Goal: Information Seeking & Learning: Check status

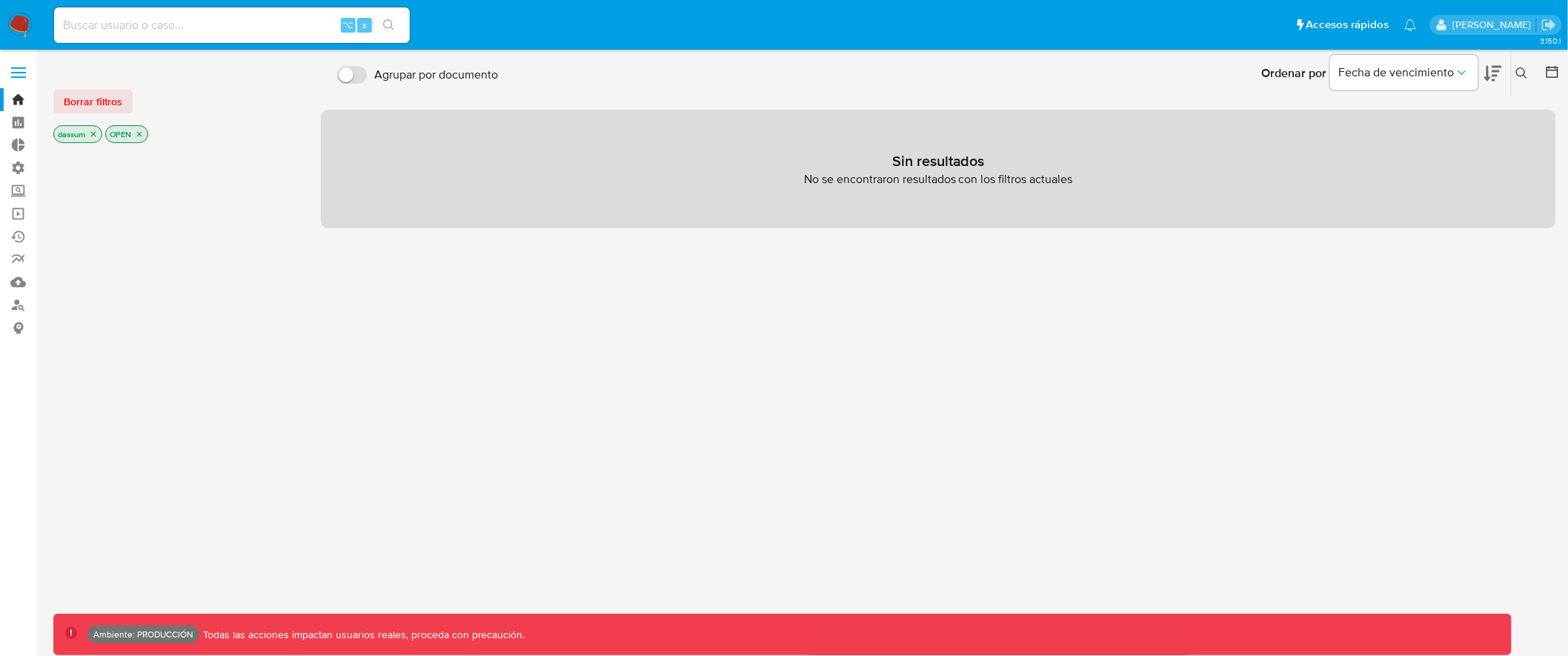
click at [232, 18] on div "⌥ s" at bounding box center [233, 25] width 356 height 35
click at [248, 15] on input at bounding box center [233, 25] width 356 height 19
paste input "4oYJSXIbmx4UMuHL8YI68yqc"
type input "4oYJSXIbmx4UMuHL8YI68yqc"
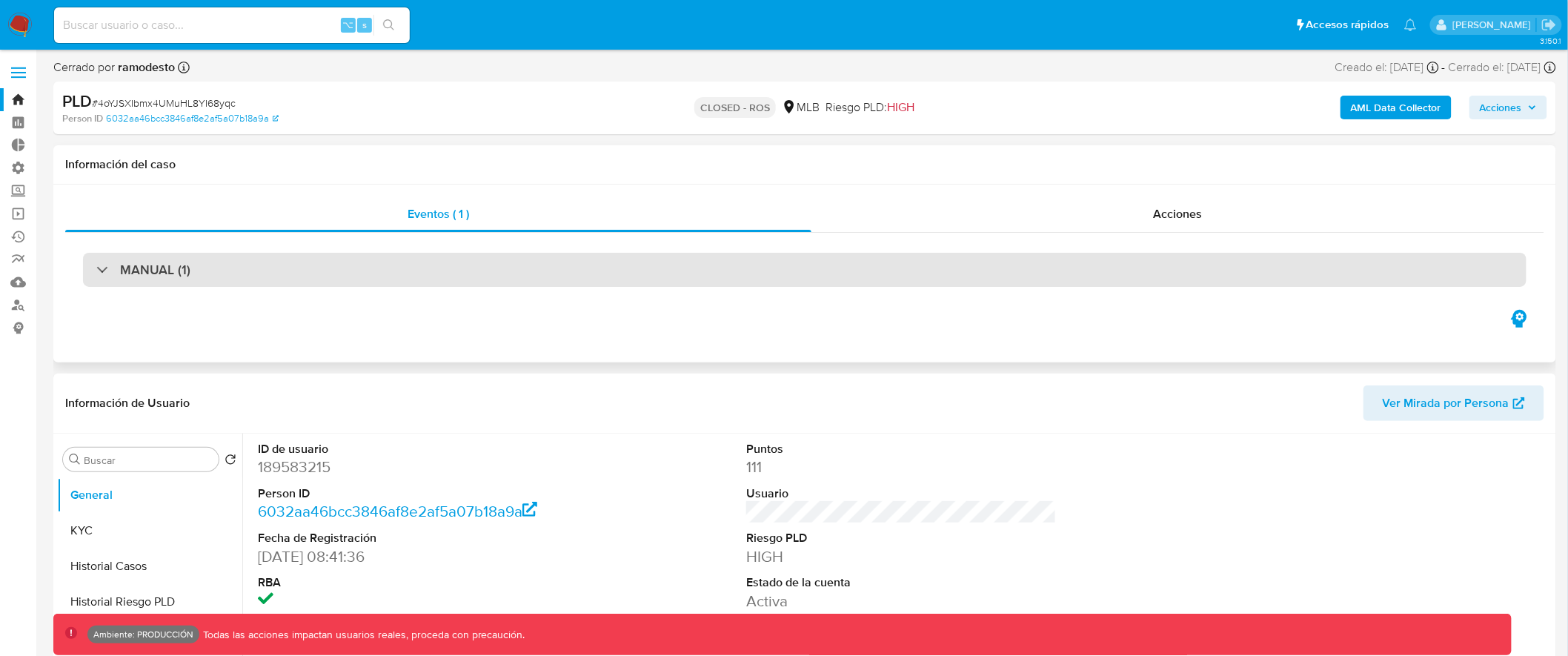
select select "10"
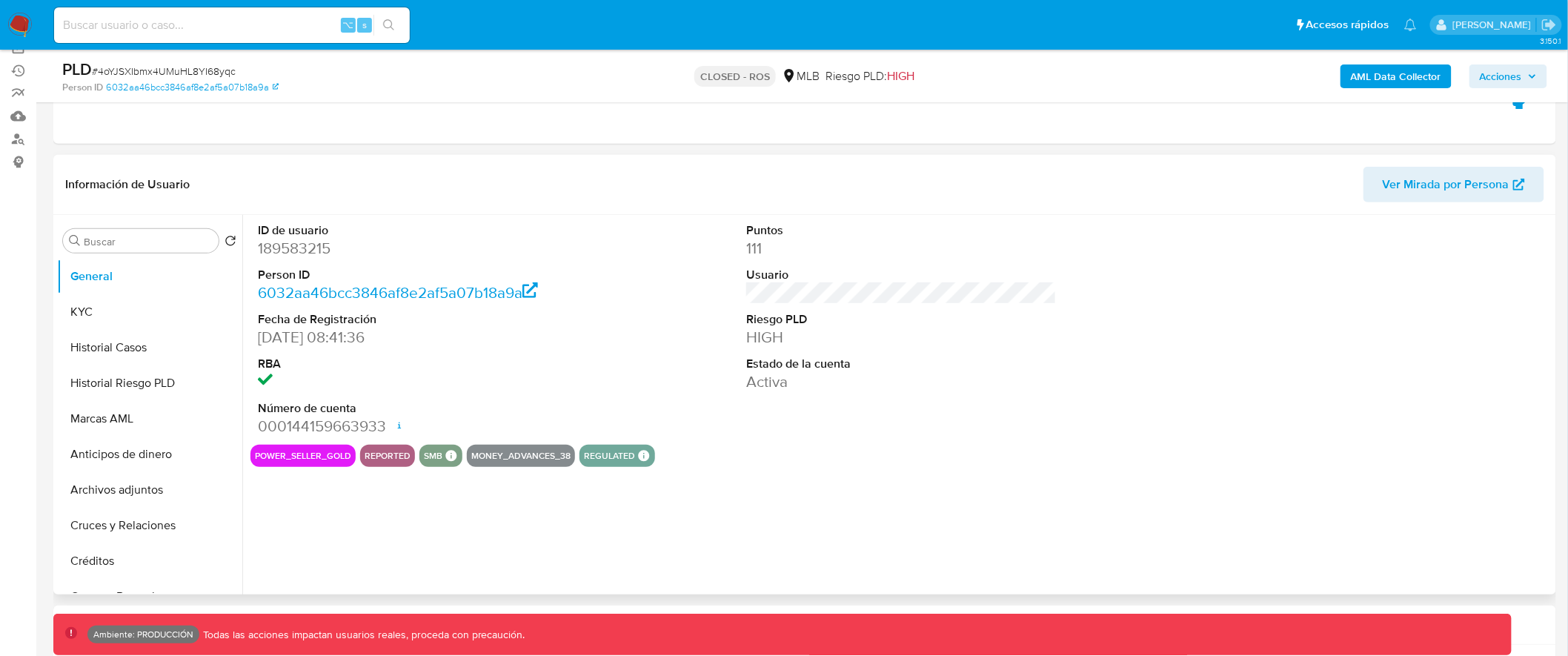
scroll to position [255, 0]
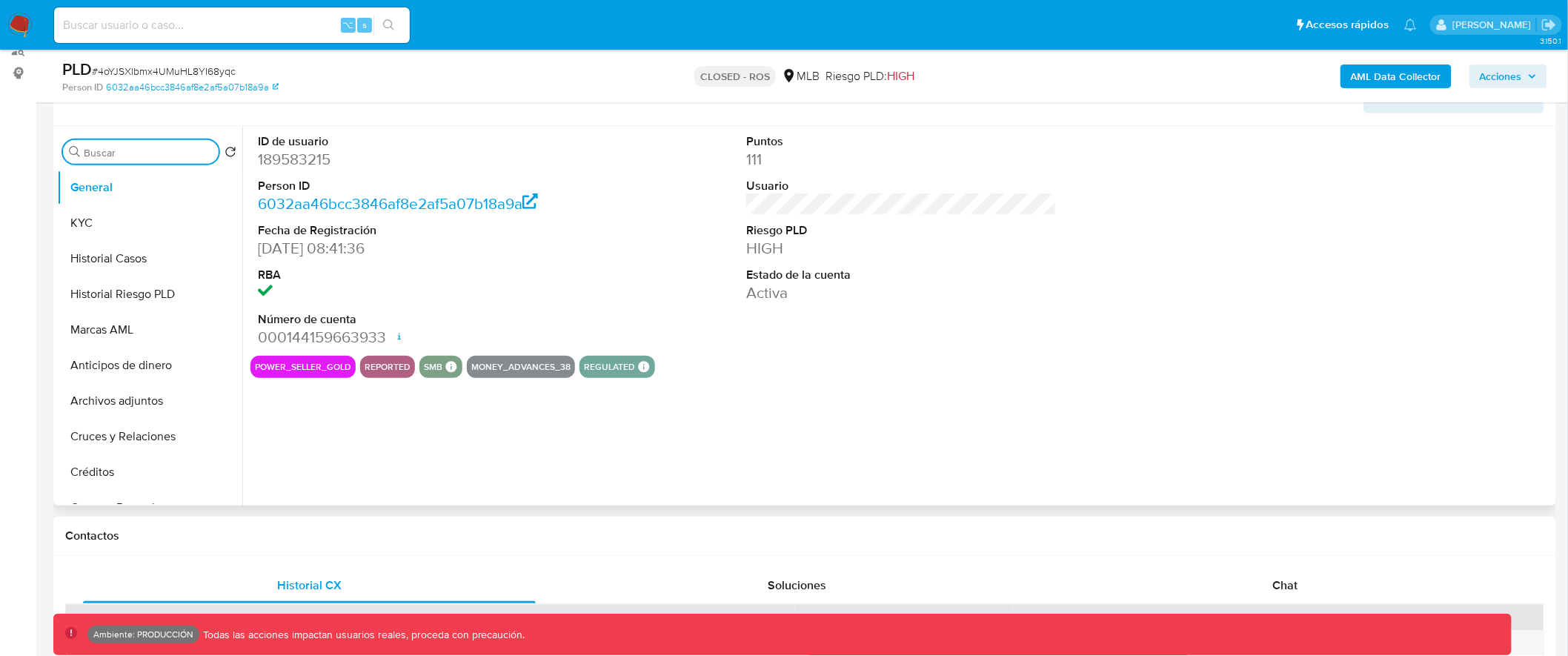
click at [157, 154] on input "Buscar" at bounding box center [148, 153] width 129 height 14
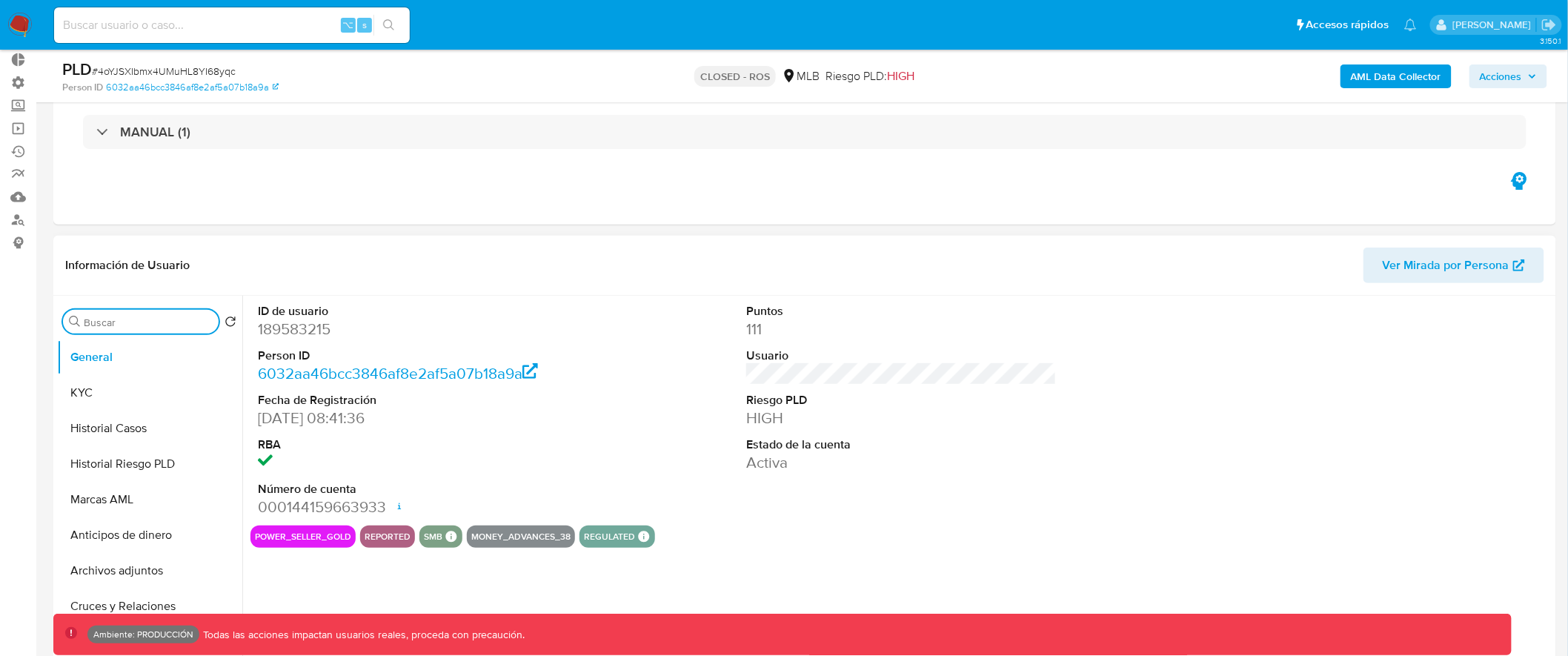
scroll to position [0, 0]
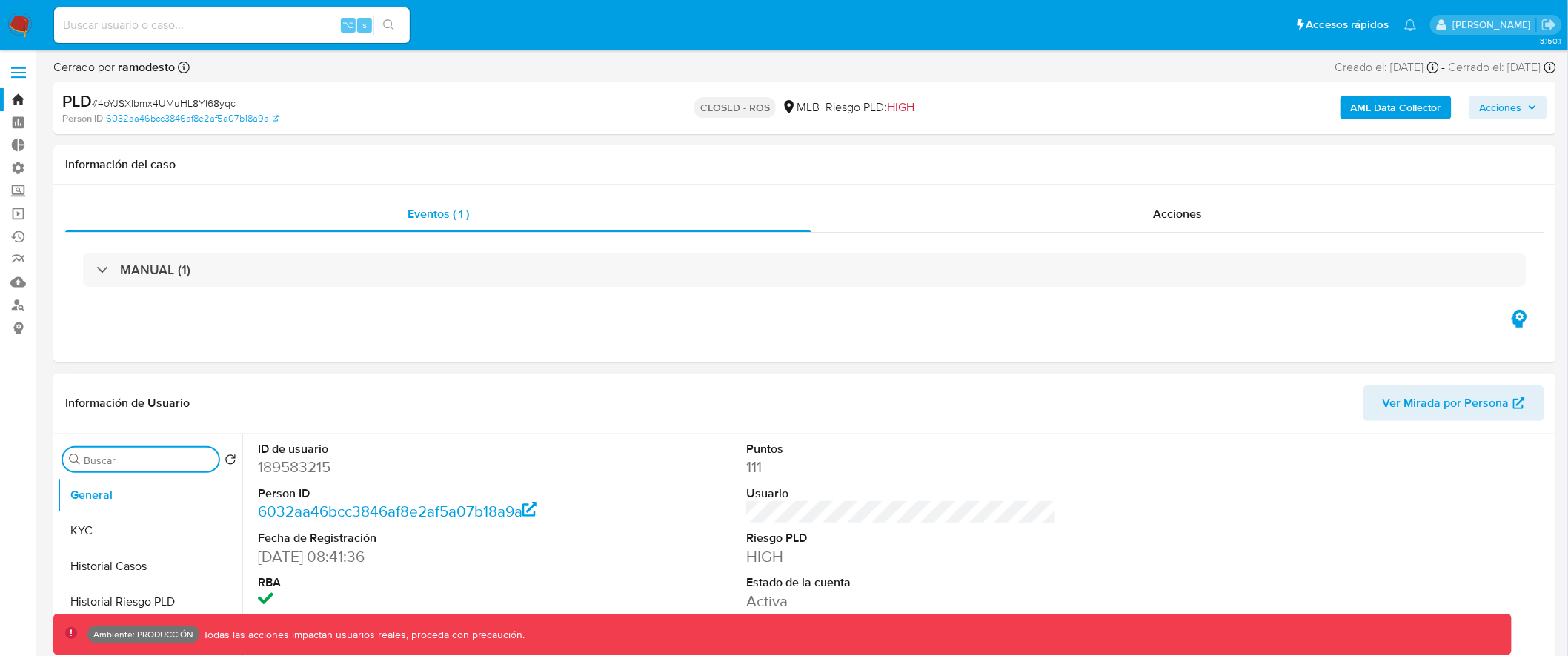
click at [137, 453] on input "Buscar" at bounding box center [148, 460] width 129 height 14
type input "marcas"
click at [146, 536] on button "Marcas AML" at bounding box center [144, 531] width 174 height 35
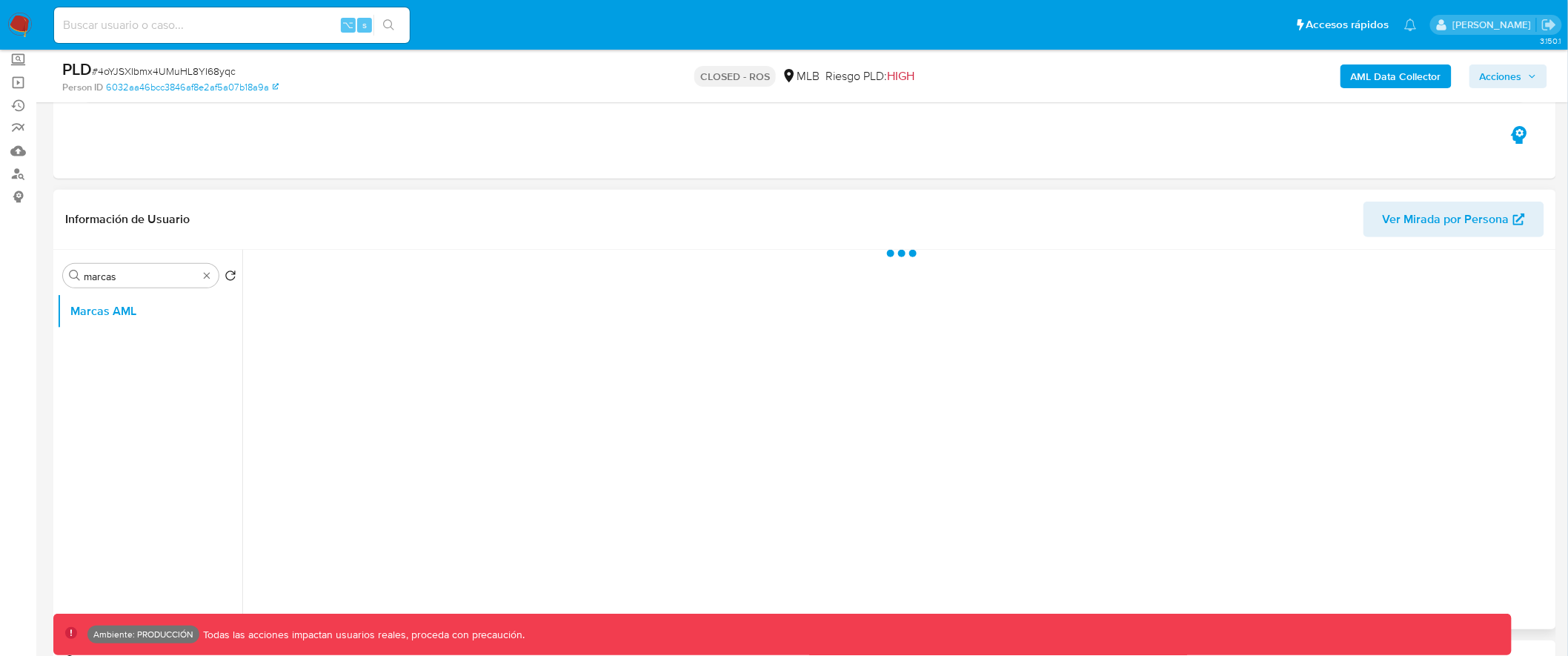
scroll to position [211, 0]
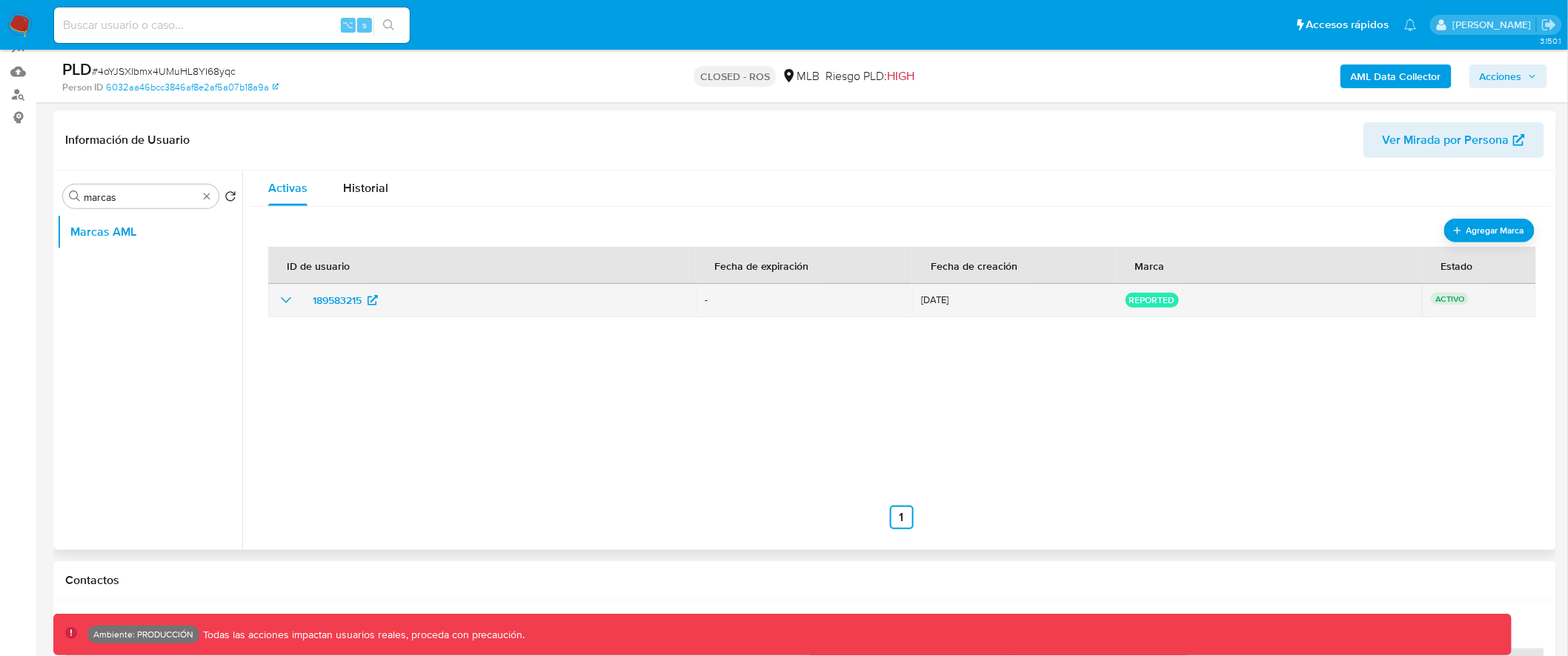
click at [288, 300] on icon "show_hidden_detail_by_id_189583215" at bounding box center [285, 300] width 10 height 6
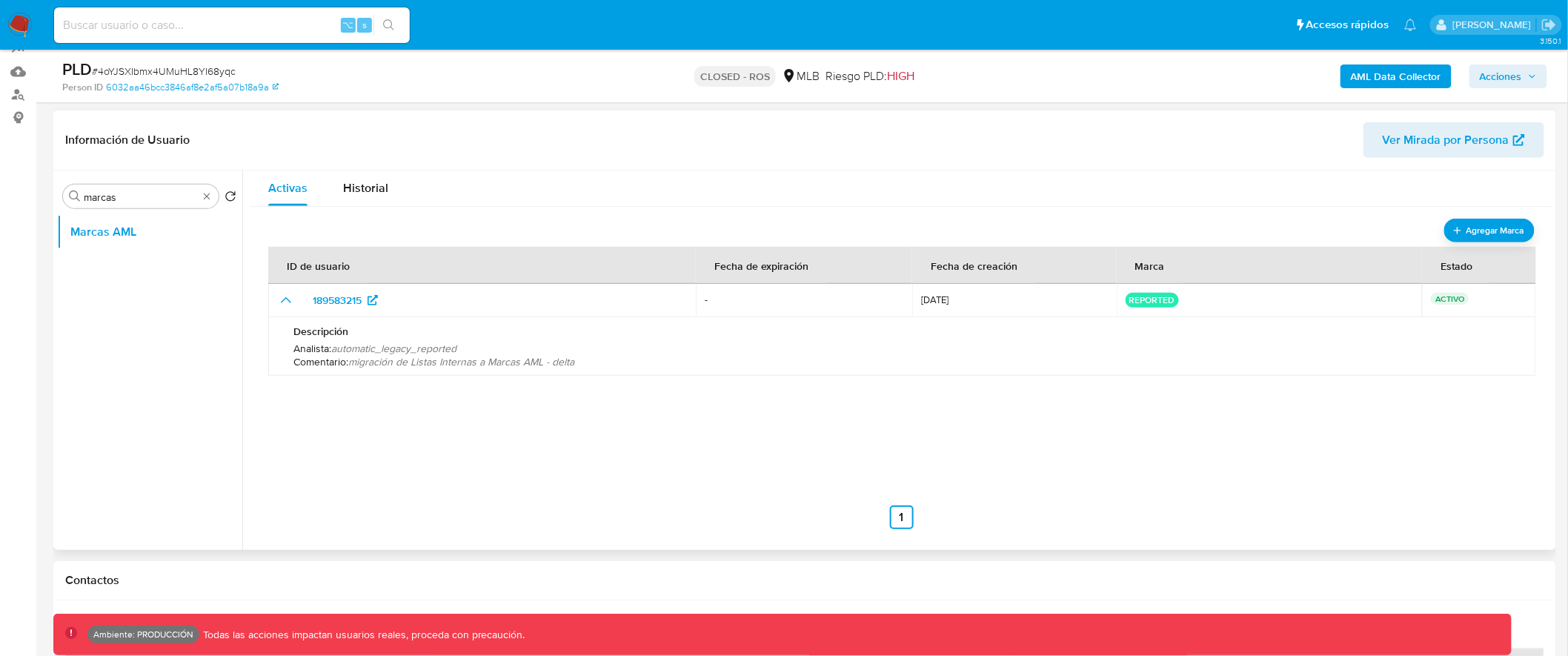
scroll to position [1, 0]
drag, startPoint x: 382, startPoint y: 343, endPoint x: 604, endPoint y: 368, distance: 223.4
click at [604, 368] on div "Descripción Analista : automatic_legacy_reported Comentario : migración de List…" at bounding box center [902, 346] width 1233 height 58
drag, startPoint x: 293, startPoint y: 333, endPoint x: 602, endPoint y: 358, distance: 310.0
click at [602, 358] on div "Descripción Analista : automatic_legacy_reported Comentario : migración de List…" at bounding box center [902, 346] width 1233 height 58
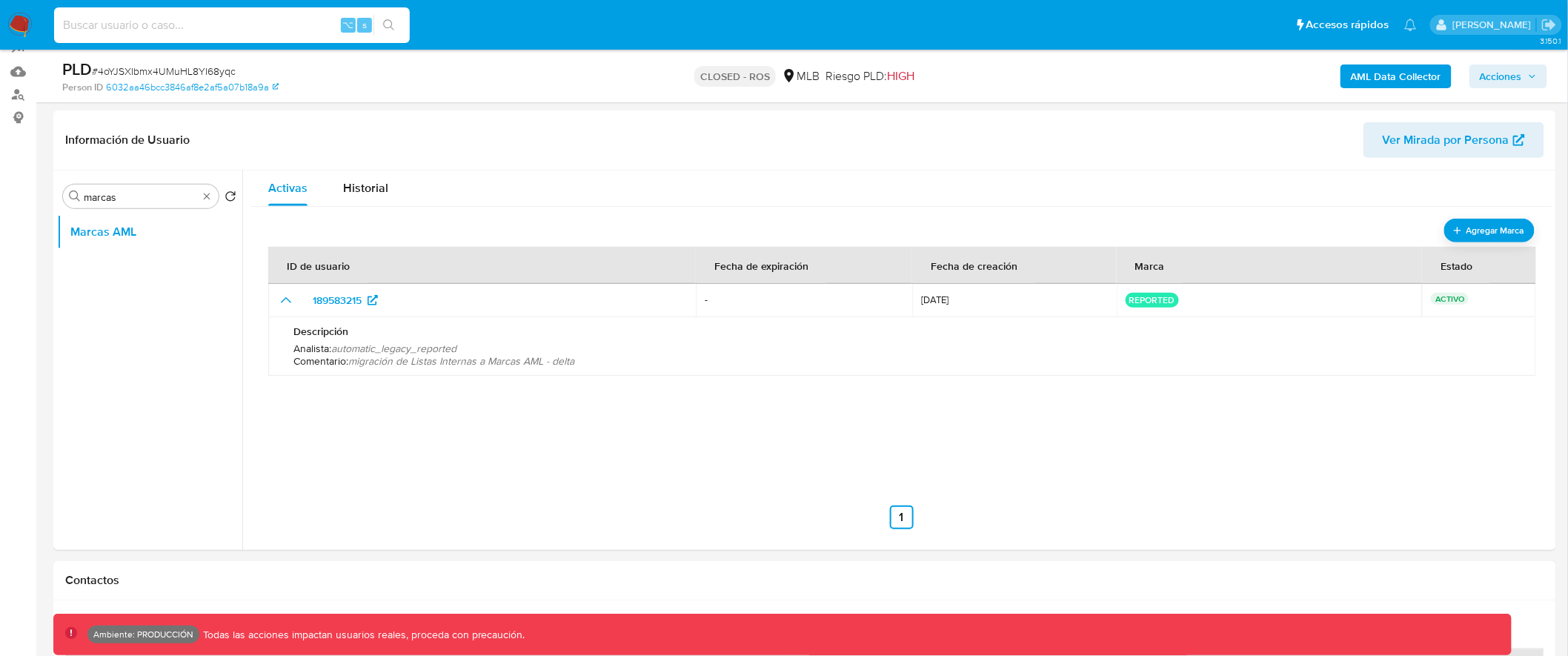
click at [239, 29] on input at bounding box center [233, 25] width 356 height 19
paste input "625337201"
type input "625337201"
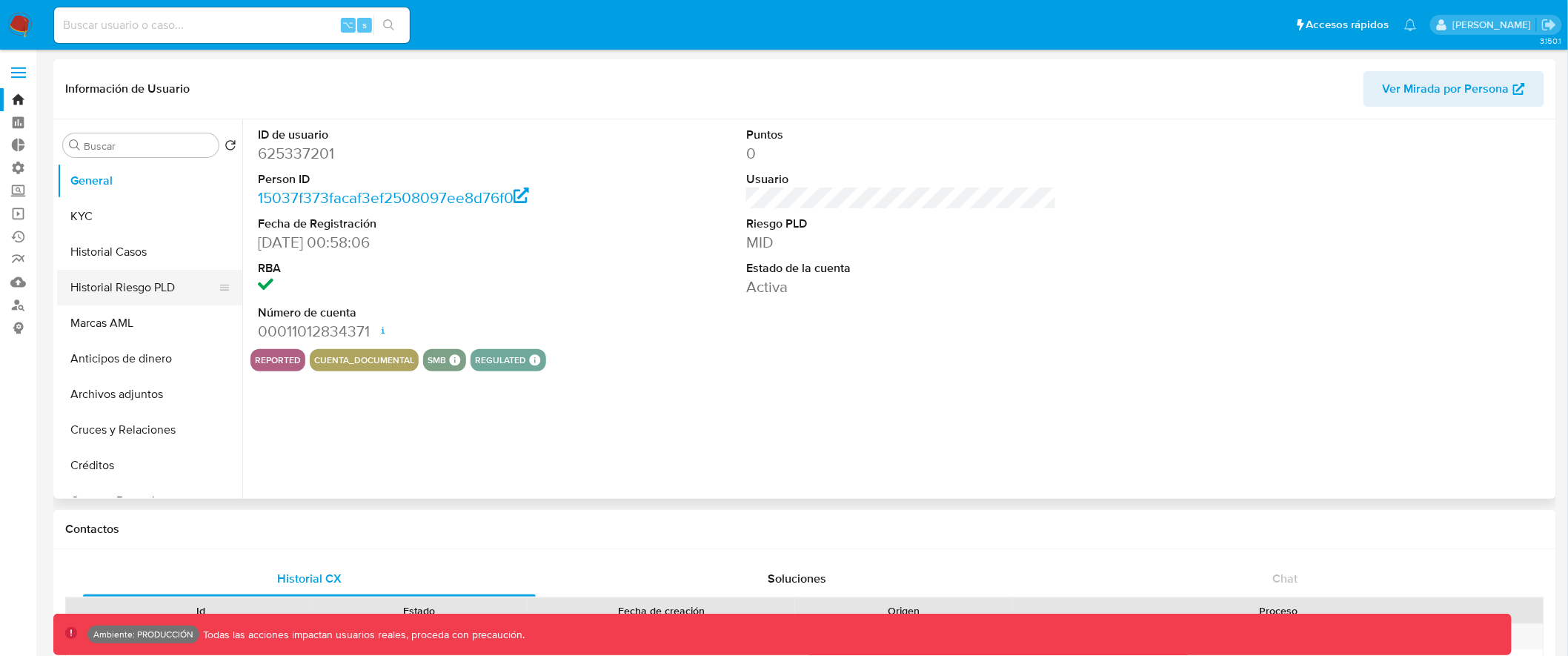
select select "10"
click at [161, 241] on button "Historial Casos" at bounding box center [144, 252] width 174 height 35
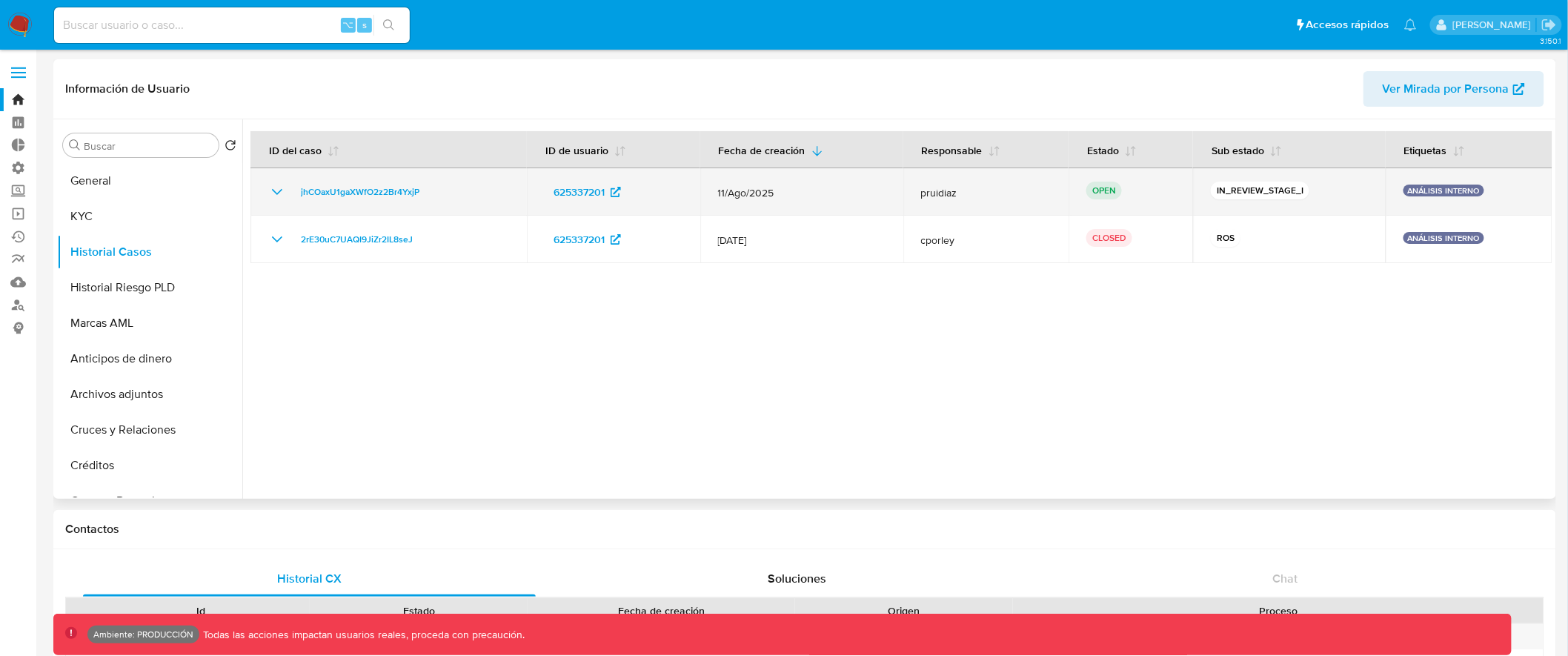
drag, startPoint x: 719, startPoint y: 195, endPoint x: 794, endPoint y: 190, distance: 75.2
click at [794, 190] on span "11/Ago/2025" at bounding box center [802, 193] width 167 height 14
click at [267, 190] on td "jhCOaxU1gaXWfO2z2Br4YxjP" at bounding box center [389, 192] width 276 height 47
click at [276, 186] on icon "Mostrar/Ocultar" at bounding box center [277, 193] width 18 height 18
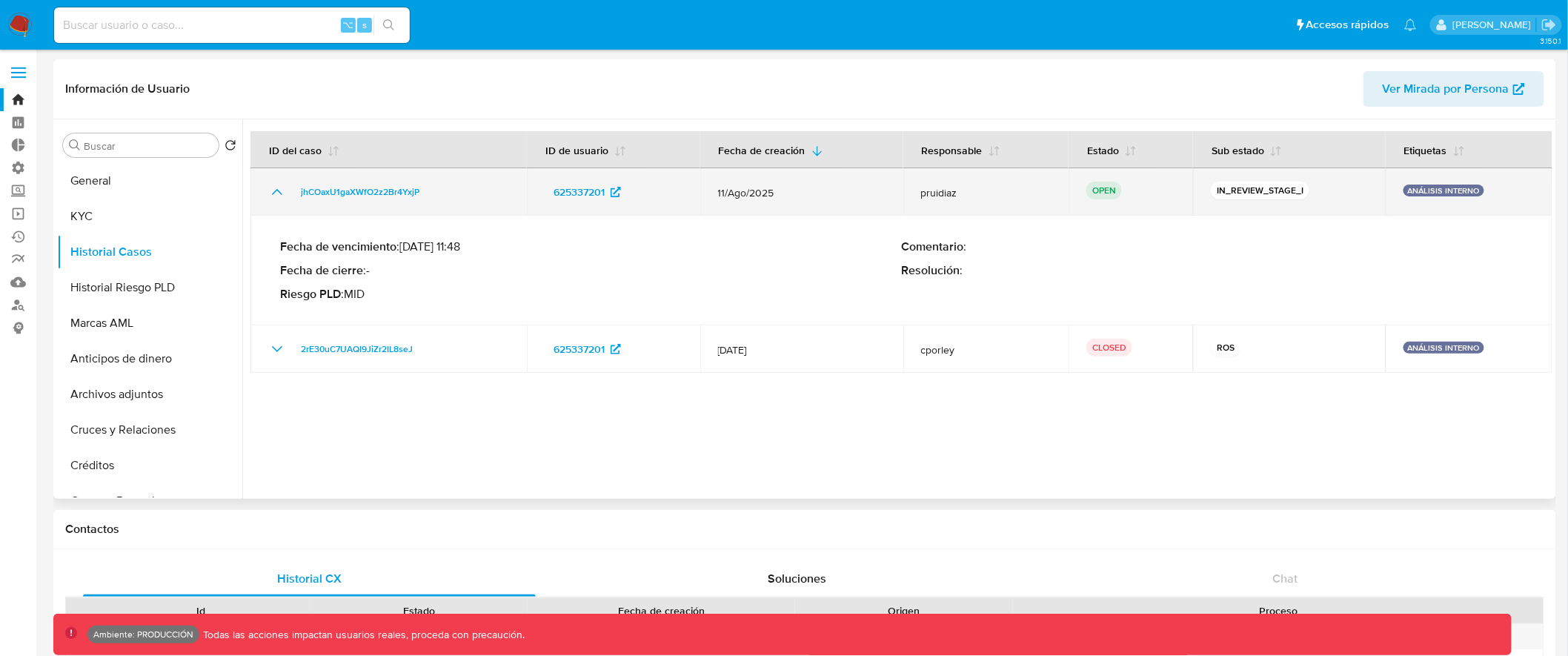
click at [283, 187] on icon "Mostrar/Ocultar" at bounding box center [277, 193] width 18 height 18
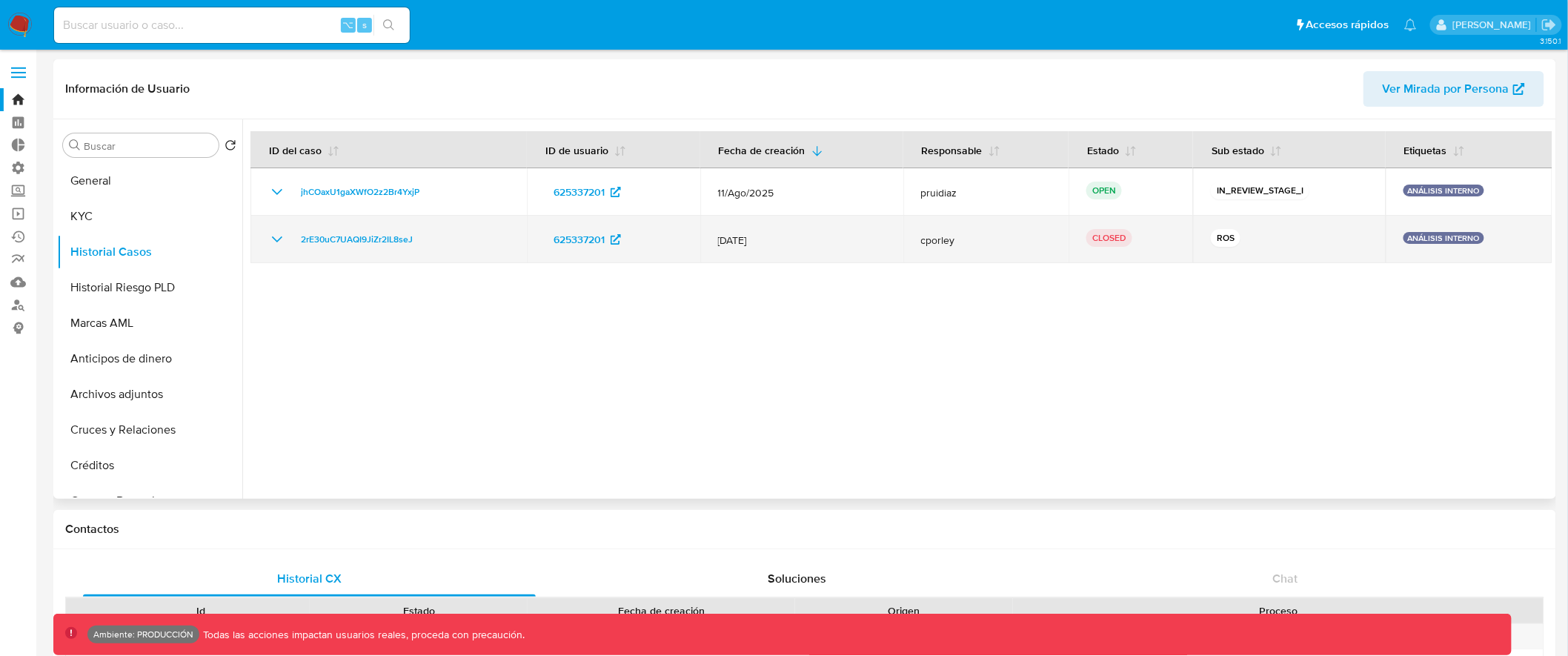
click at [276, 235] on icon "Mostrar/Ocultar" at bounding box center [277, 240] width 18 height 18
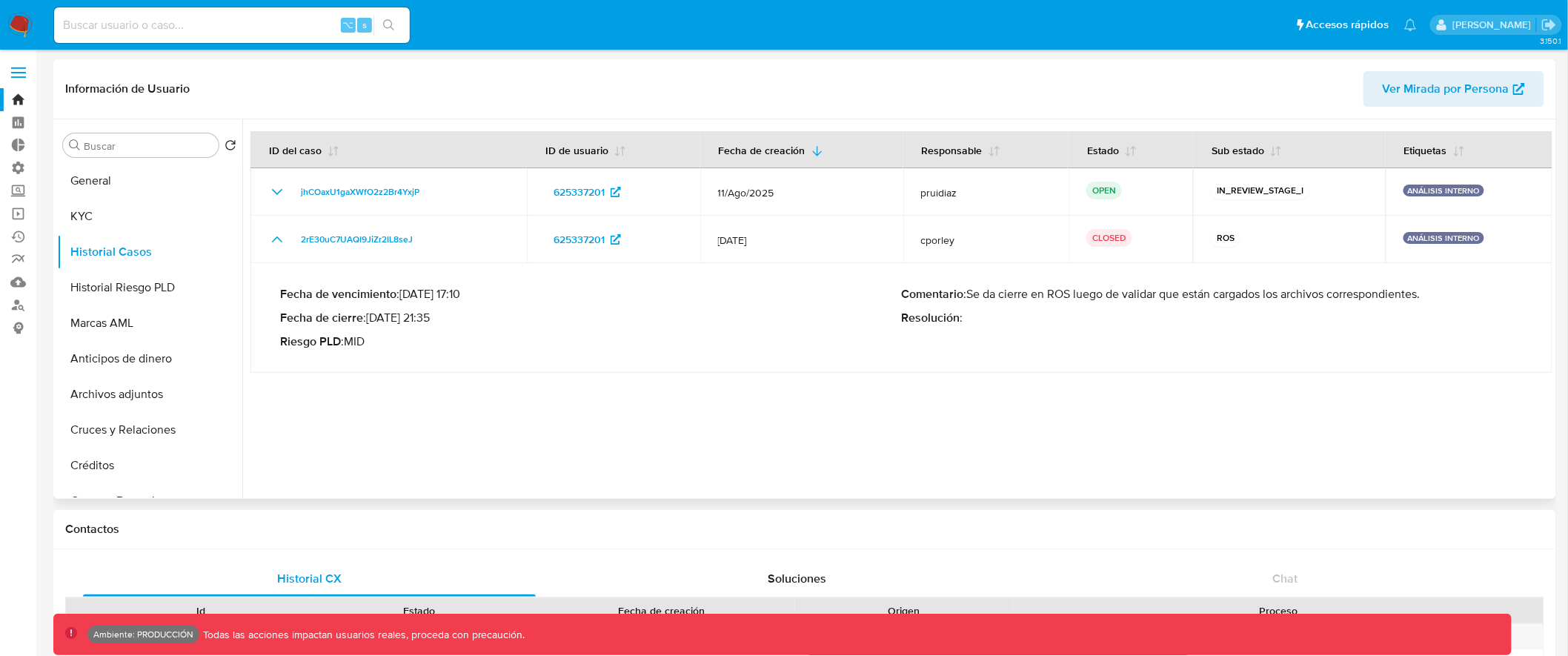
drag, startPoint x: 369, startPoint y: 317, endPoint x: 490, endPoint y: 317, distance: 121.0
click at [490, 317] on p "Fecha de cierre : 08/08/2025 21:35" at bounding box center [590, 318] width 622 height 15
click at [392, 319] on p "Fecha de cierre : 08/08/2025 21:35" at bounding box center [590, 318] width 622 height 15
drag, startPoint x: 372, startPoint y: 320, endPoint x: 500, endPoint y: 318, distance: 128.0
click at [498, 320] on p "Fecha de cierre : 08/08/2025 21:35" at bounding box center [590, 318] width 622 height 15
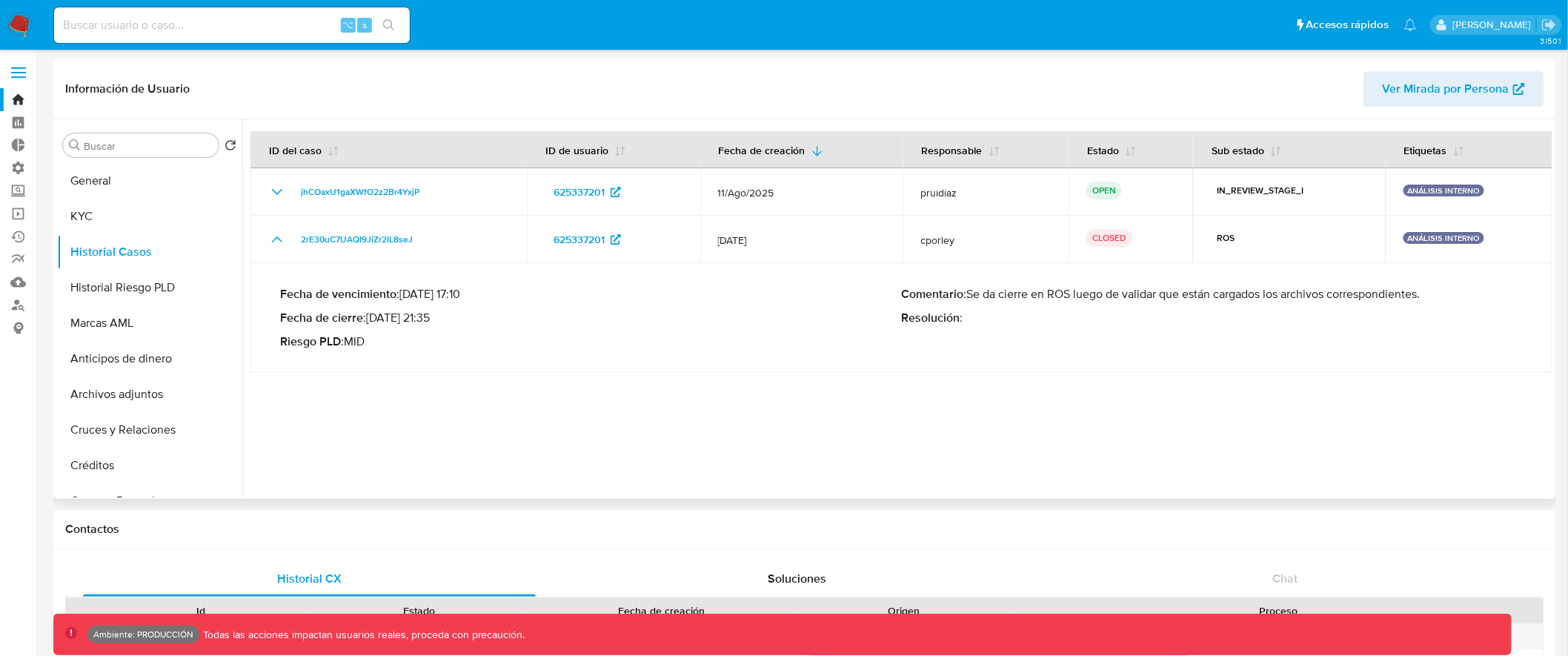
drag, startPoint x: 281, startPoint y: 320, endPoint x: 500, endPoint y: 330, distance: 219.2
click at [487, 320] on p "Fecha de cierre : 08/08/2025 21:35" at bounding box center [590, 318] width 622 height 15
drag, startPoint x: 413, startPoint y: 324, endPoint x: 397, endPoint y: 323, distance: 16.0
click at [412, 324] on p "Fecha de cierre : 08/08/2025 21:35" at bounding box center [590, 318] width 622 height 15
drag, startPoint x: 374, startPoint y: 320, endPoint x: 513, endPoint y: 320, distance: 139.0
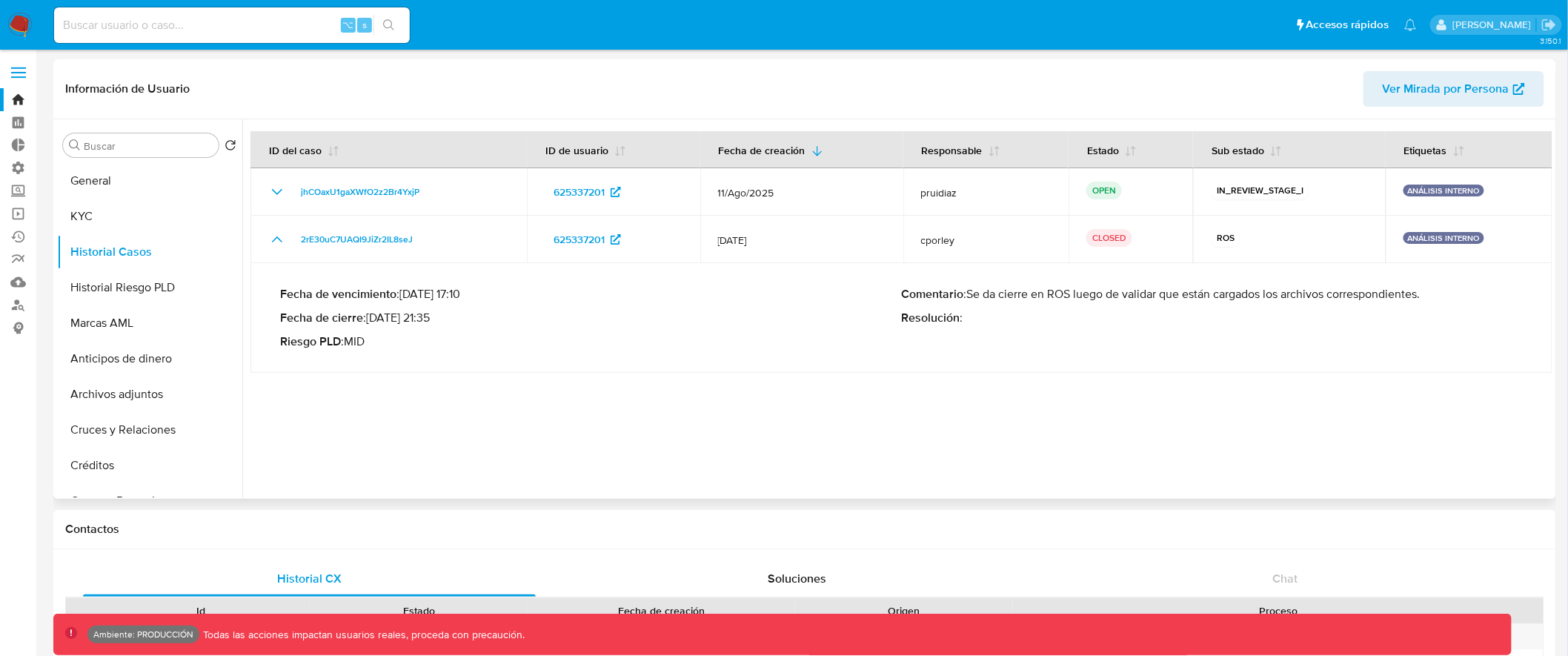
click at [513, 320] on p "Fecha de cierre : 08/08/2025 21:35" at bounding box center [590, 318] width 622 height 15
drag, startPoint x: 491, startPoint y: 320, endPoint x: 372, endPoint y: 320, distance: 119.0
click at [372, 320] on p "Fecha de cierre : 08/08/2025 21:35" at bounding box center [590, 318] width 622 height 15
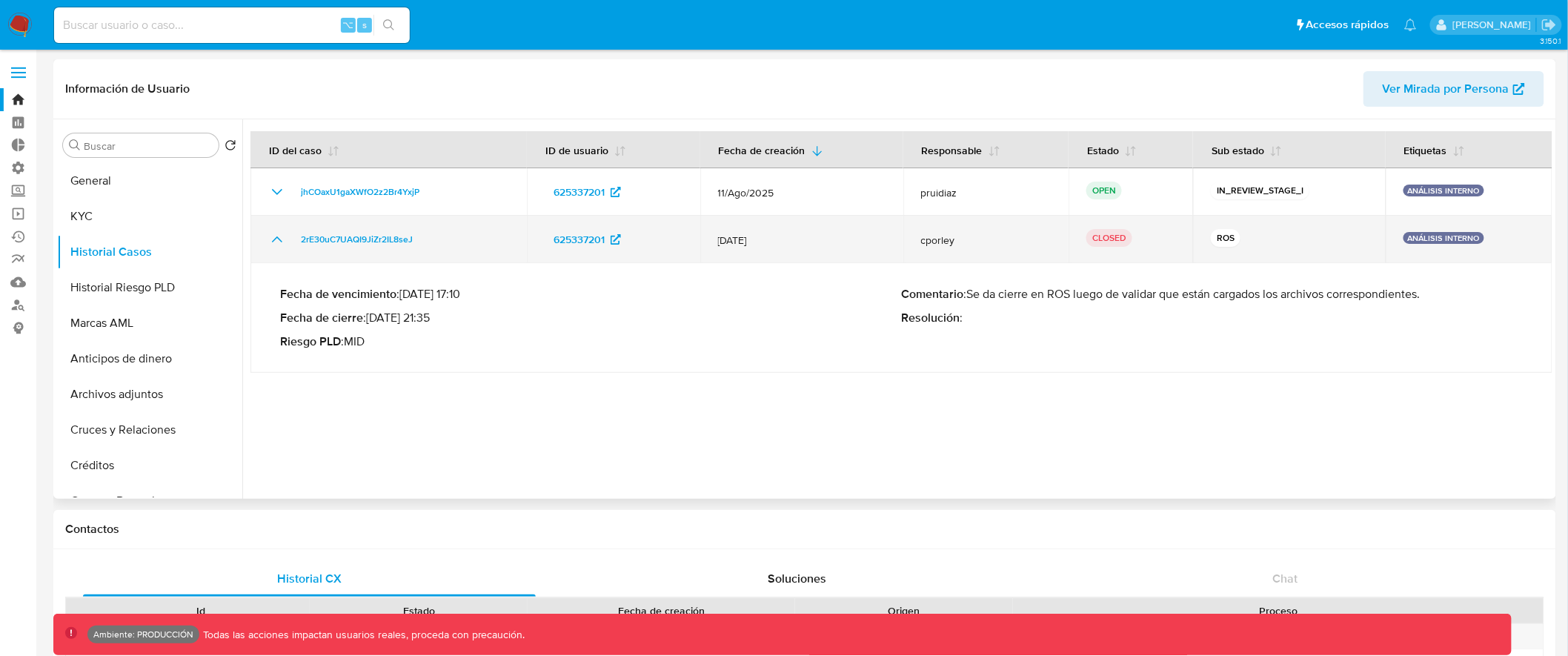
drag, startPoint x: 422, startPoint y: 243, endPoint x: 434, endPoint y: 253, distance: 15.6
click at [434, 253] on td "2rE30uC7UAQI9JiZr2IL8seJ" at bounding box center [389, 239] width 276 height 47
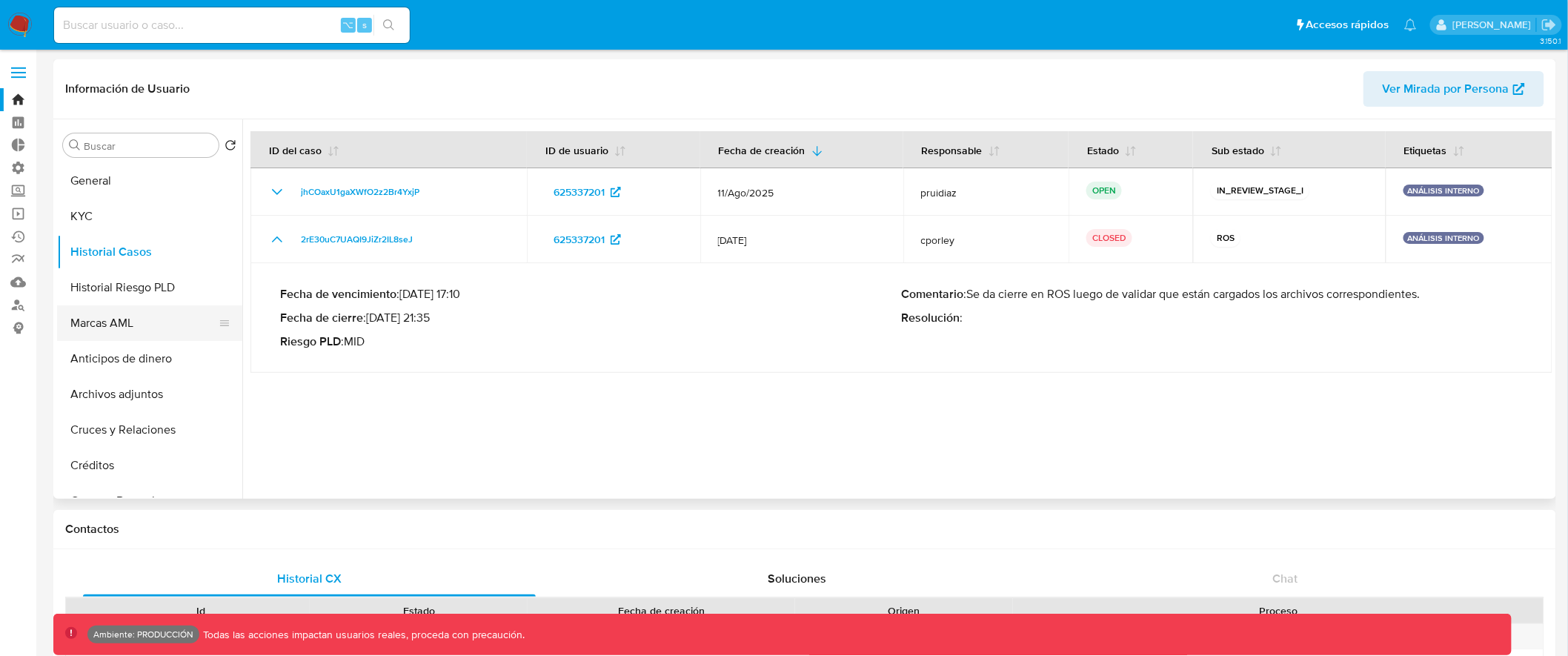
click at [123, 315] on button "Marcas AML" at bounding box center [144, 323] width 174 height 35
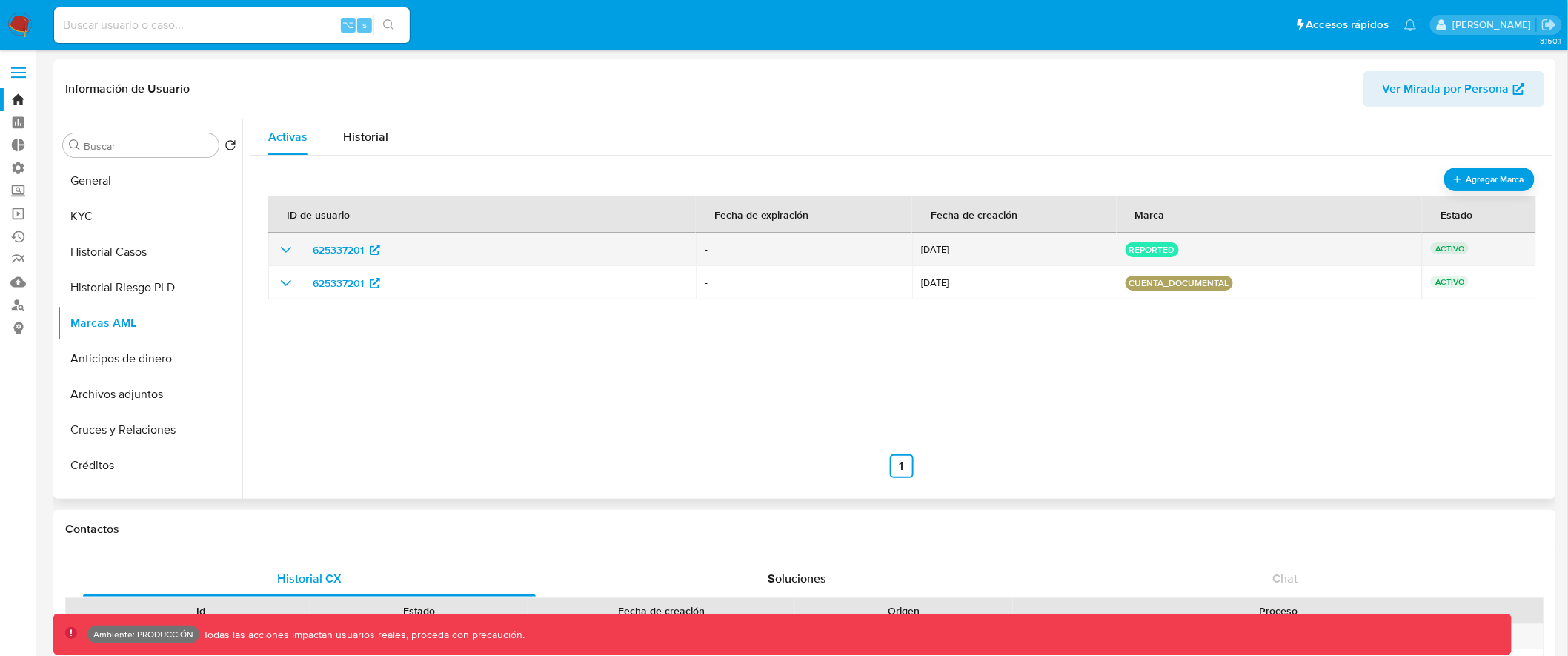
click at [289, 251] on icon "show_hidden_detail_by_id_625337201" at bounding box center [286, 250] width 18 height 18
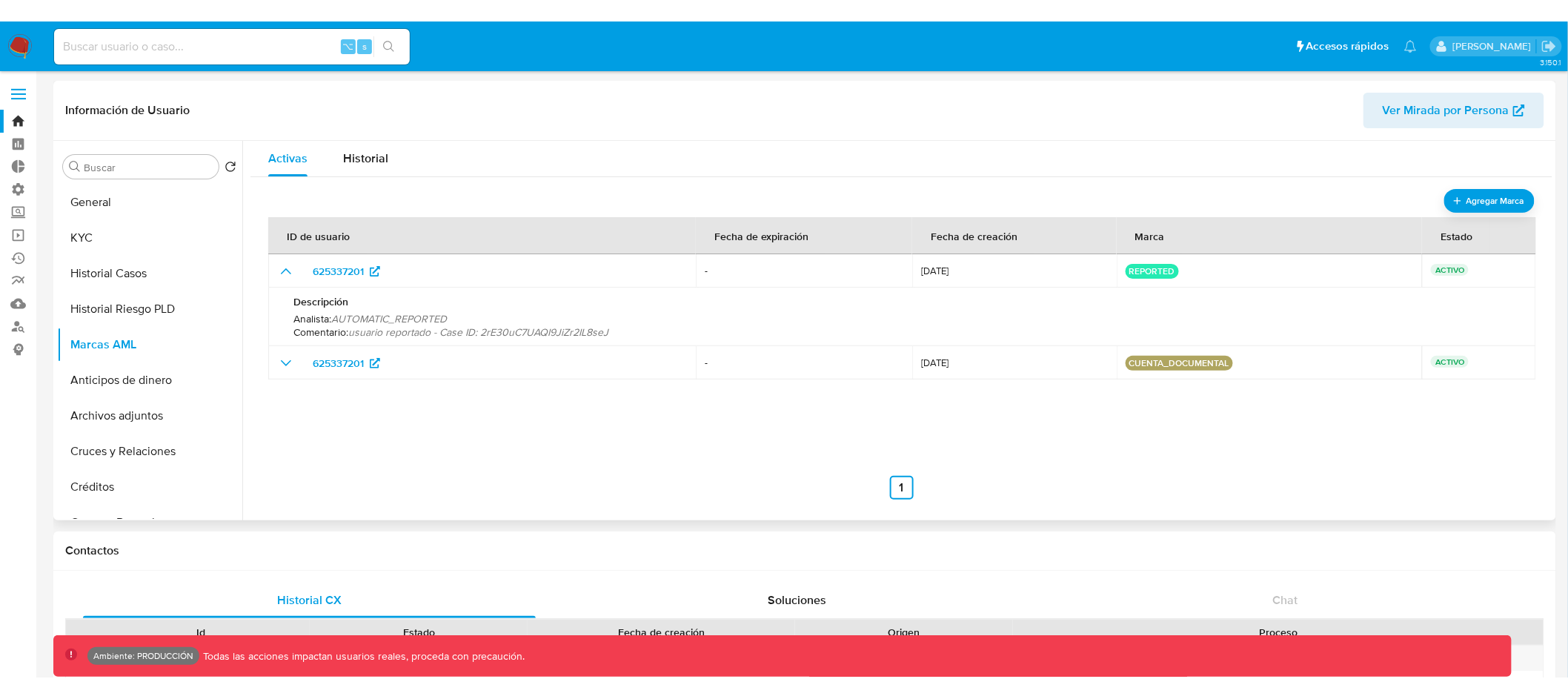
scroll to position [3, 0]
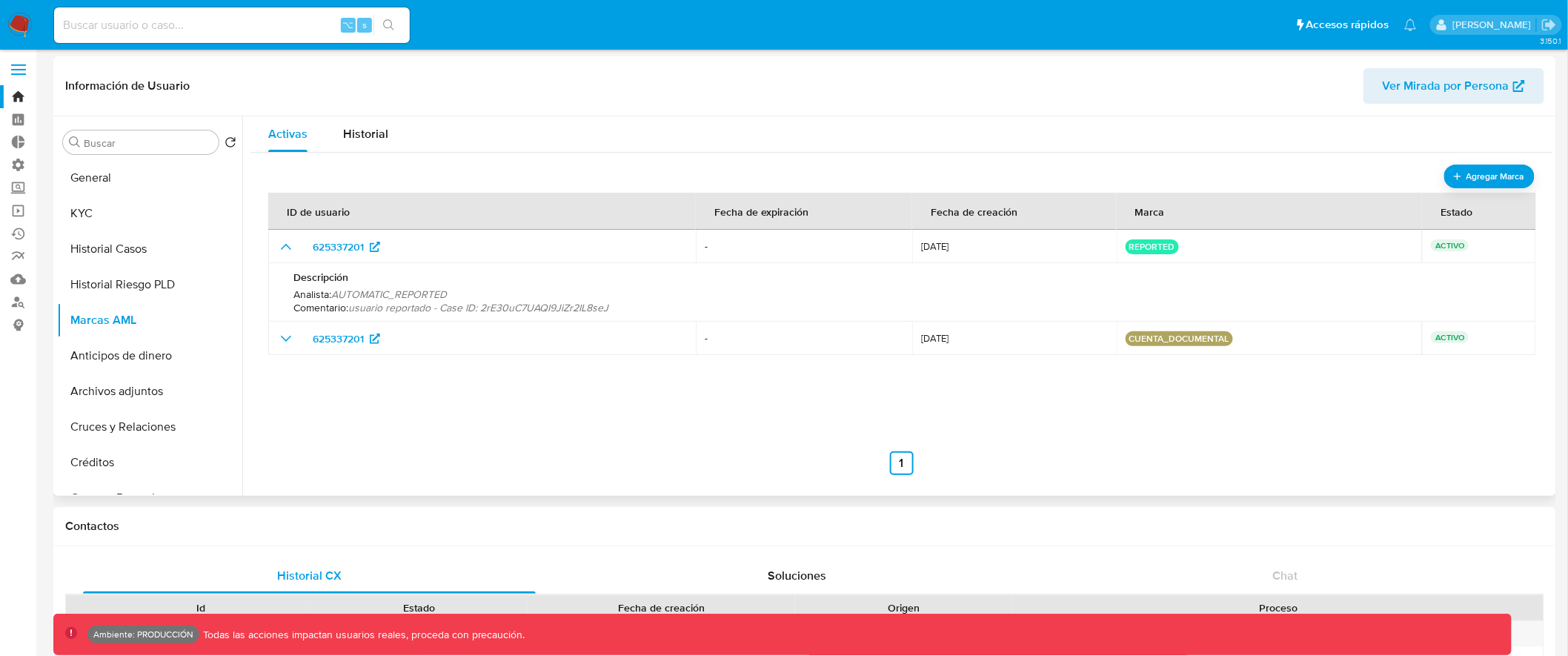
drag, startPoint x: 596, startPoint y: 306, endPoint x: 617, endPoint y: 306, distance: 21.0
click at [617, 306] on p "Comentario : usuario reportado - Case ID: 2rE30uC7UAQI9JiZr2IL8seJ" at bounding box center [902, 307] width 1218 height 14
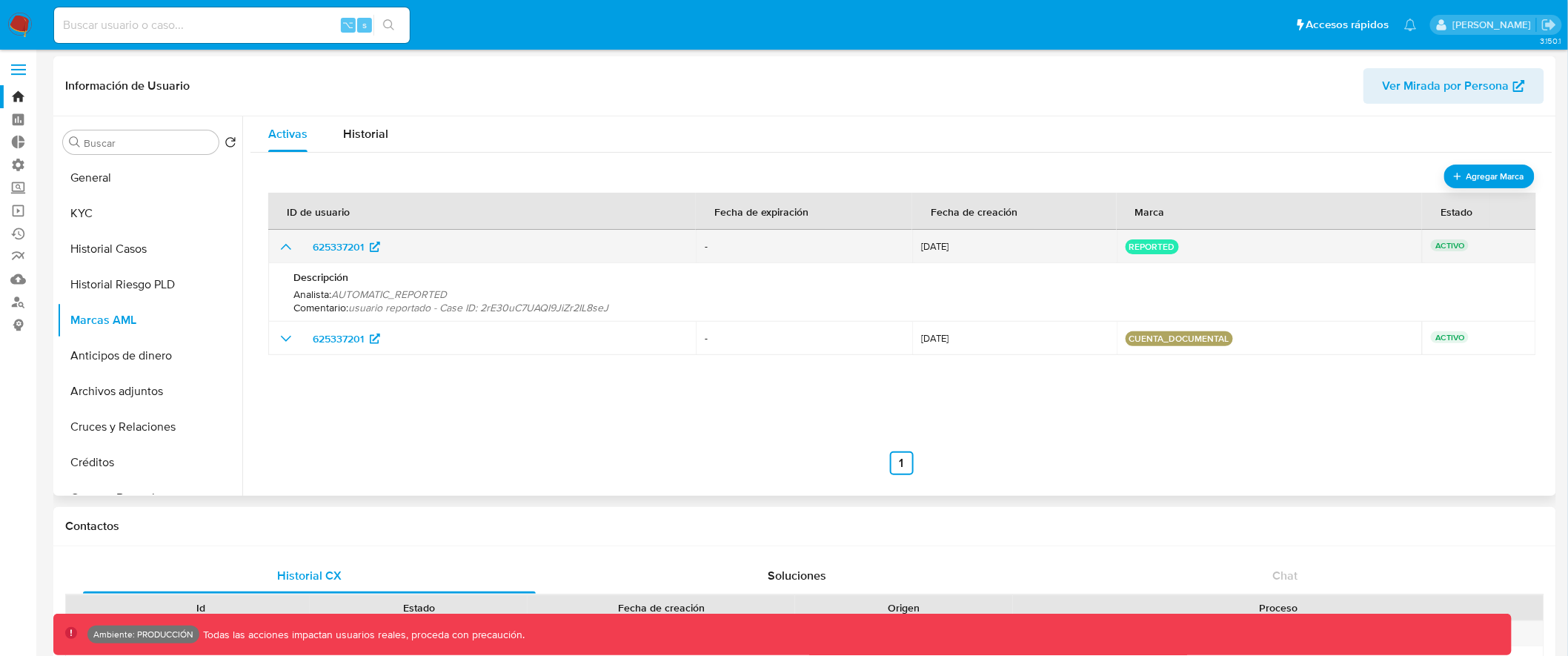
click at [279, 248] on icon "show_hidden_detail_by_id_625337201" at bounding box center [286, 247] width 18 height 18
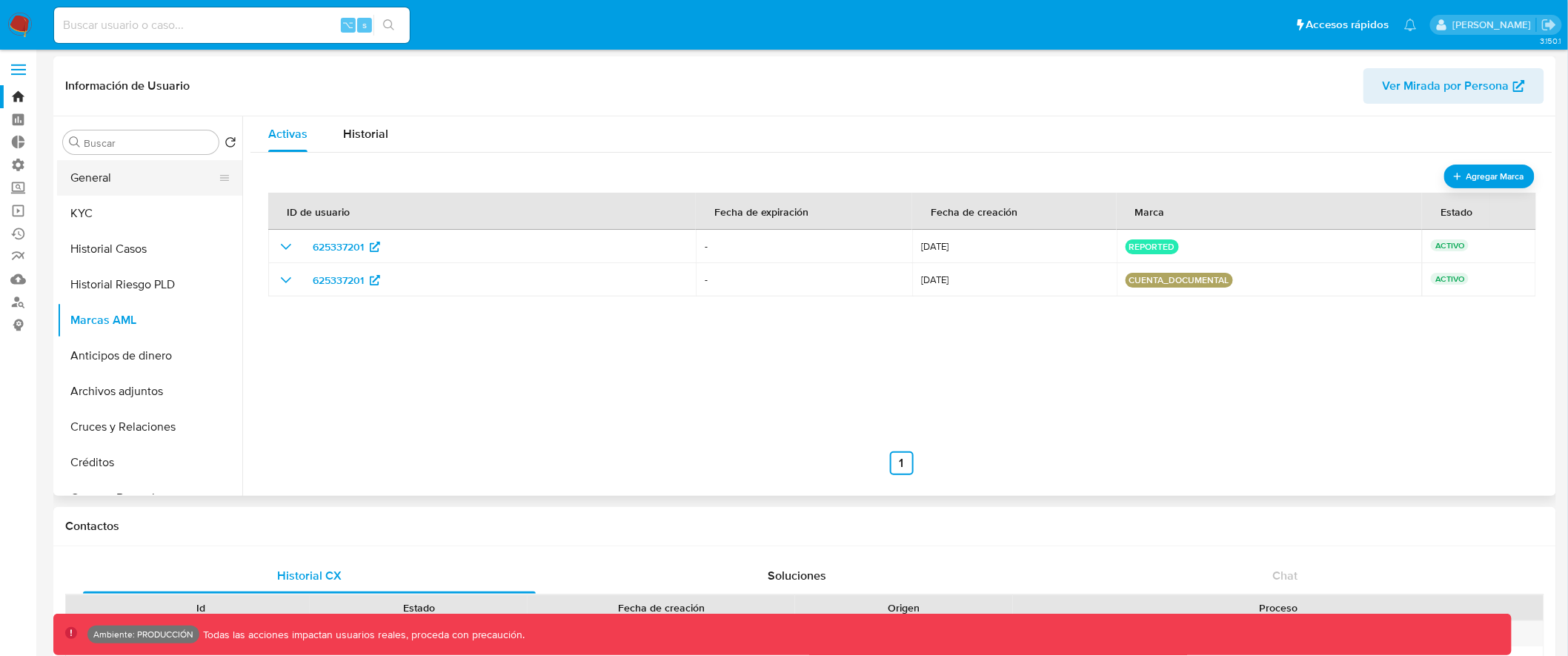
click at [132, 185] on button "General" at bounding box center [144, 177] width 174 height 35
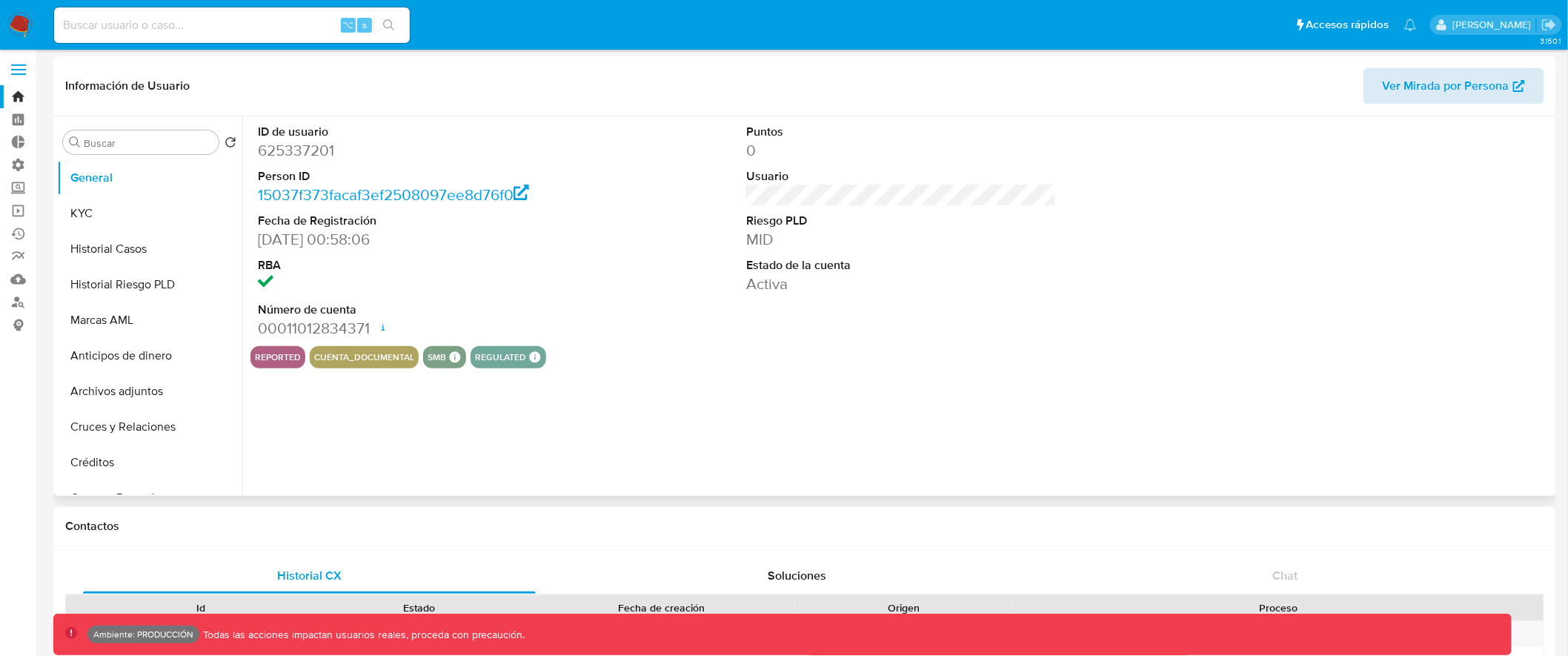
scroll to position [6, 0]
click at [1474, 86] on span "Ver Mirada por Persona" at bounding box center [1446, 83] width 127 height 35
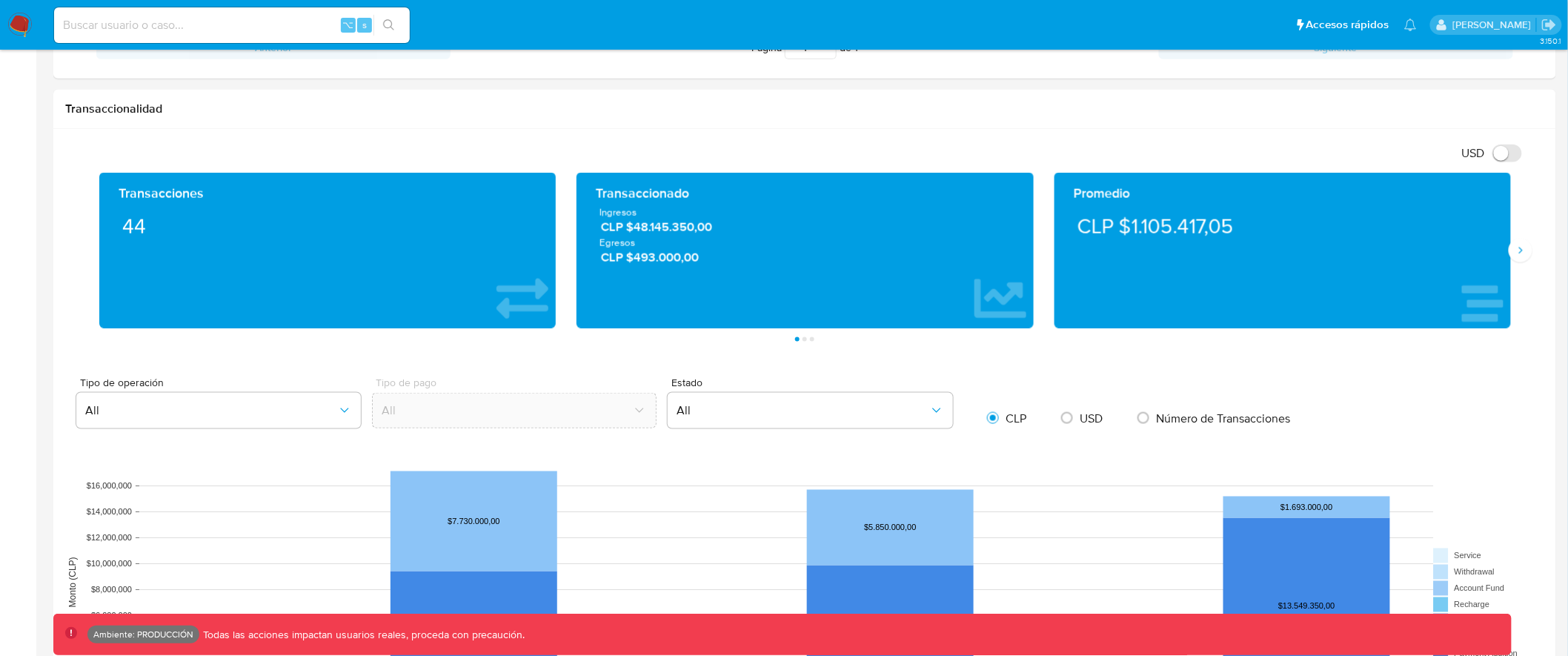
scroll to position [0, 0]
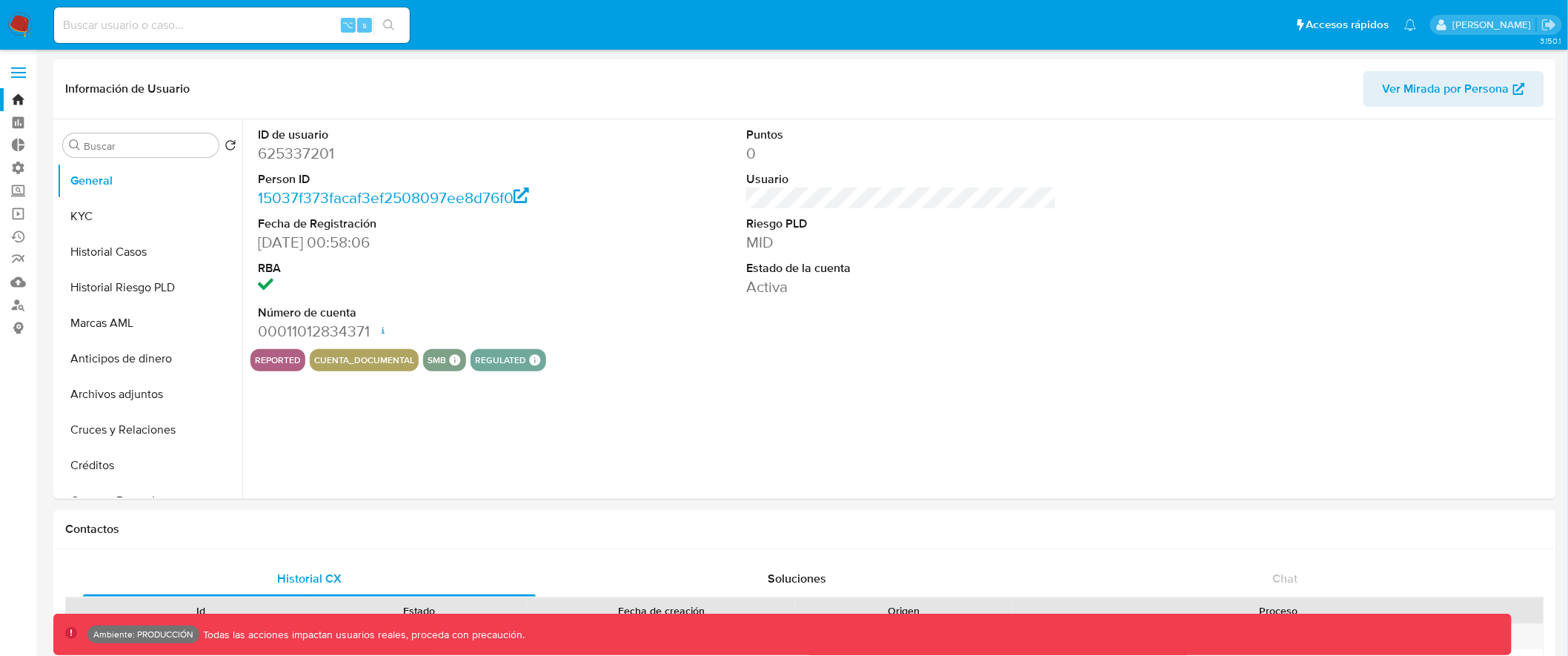
click at [26, 75] on label at bounding box center [18, 73] width 37 height 31
click at [0, 0] on input "checkbox" at bounding box center [0, 0] width 0 height 0
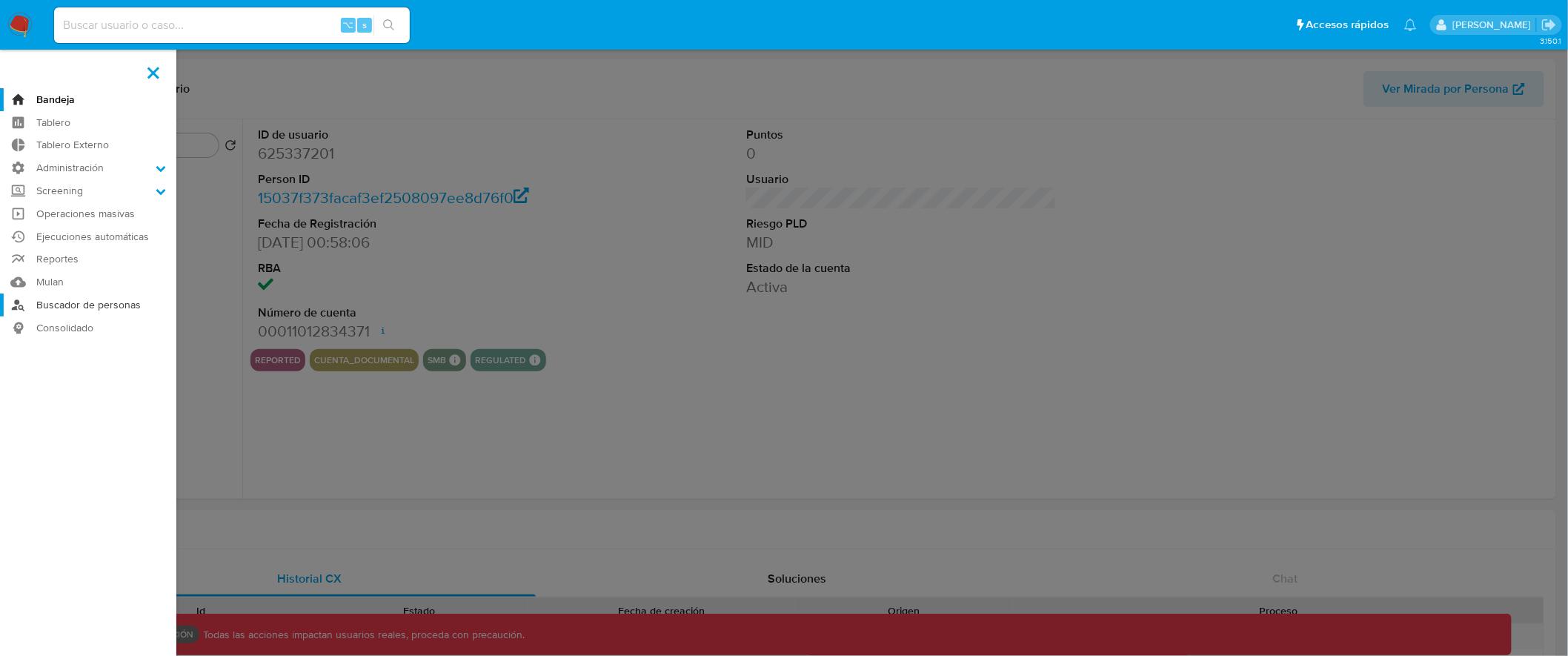
click at [94, 298] on link "Buscador de personas" at bounding box center [88, 304] width 176 height 23
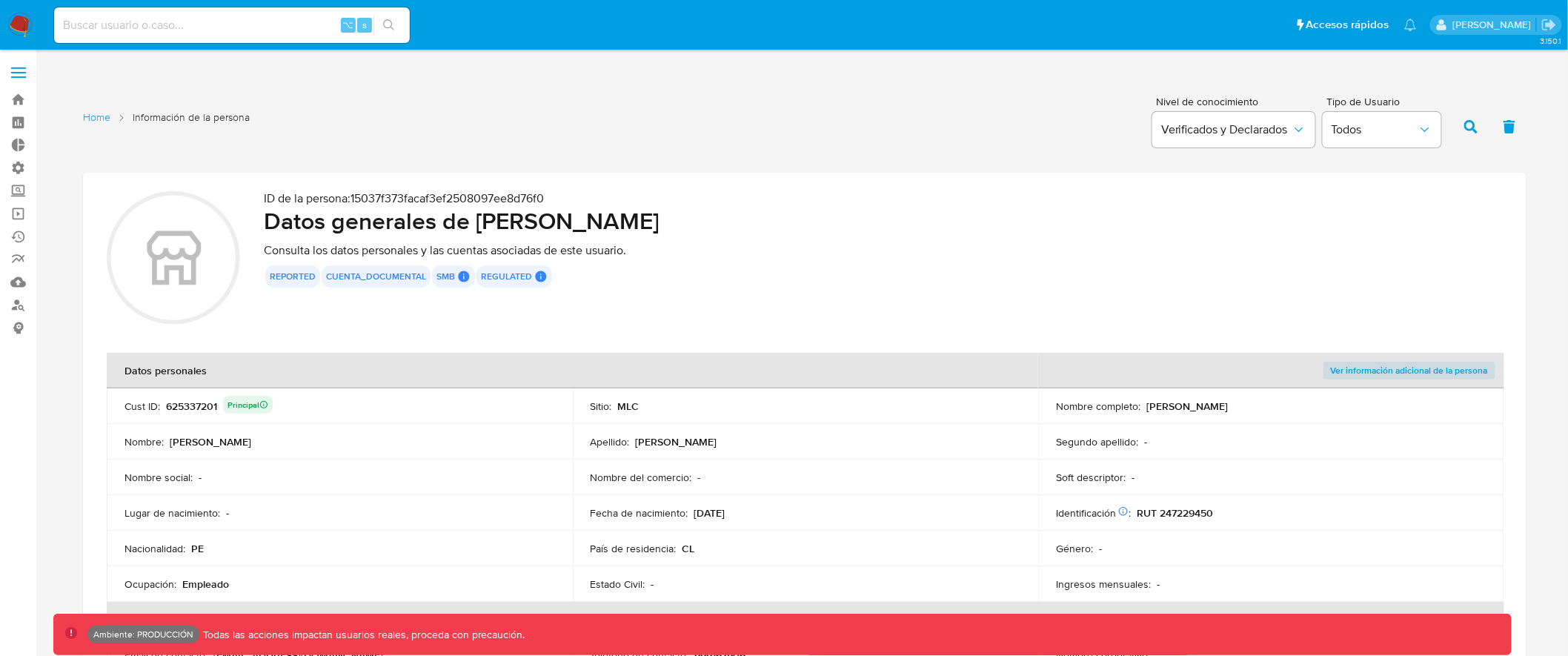
drag, startPoint x: 271, startPoint y: 277, endPoint x: 652, endPoint y: 277, distance: 381.0
click at [652, 277] on div "reported cuenta_documental smb SMB SMB User Id Identificado como usuario princi…" at bounding box center [883, 276] width 1239 height 22
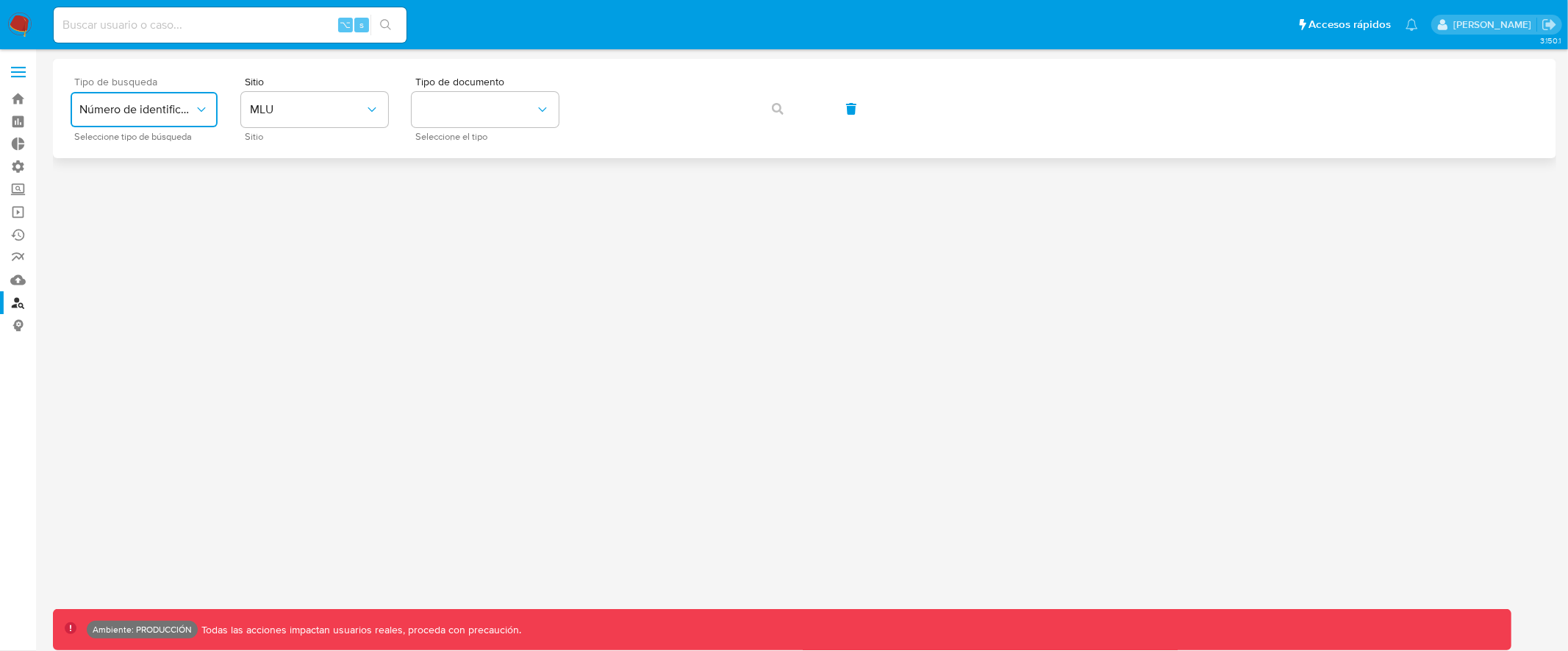
click at [173, 116] on span "Número de identificación" at bounding box center [136, 109] width 114 height 14
click at [316, 114] on span "MLU" at bounding box center [306, 109] width 114 height 14
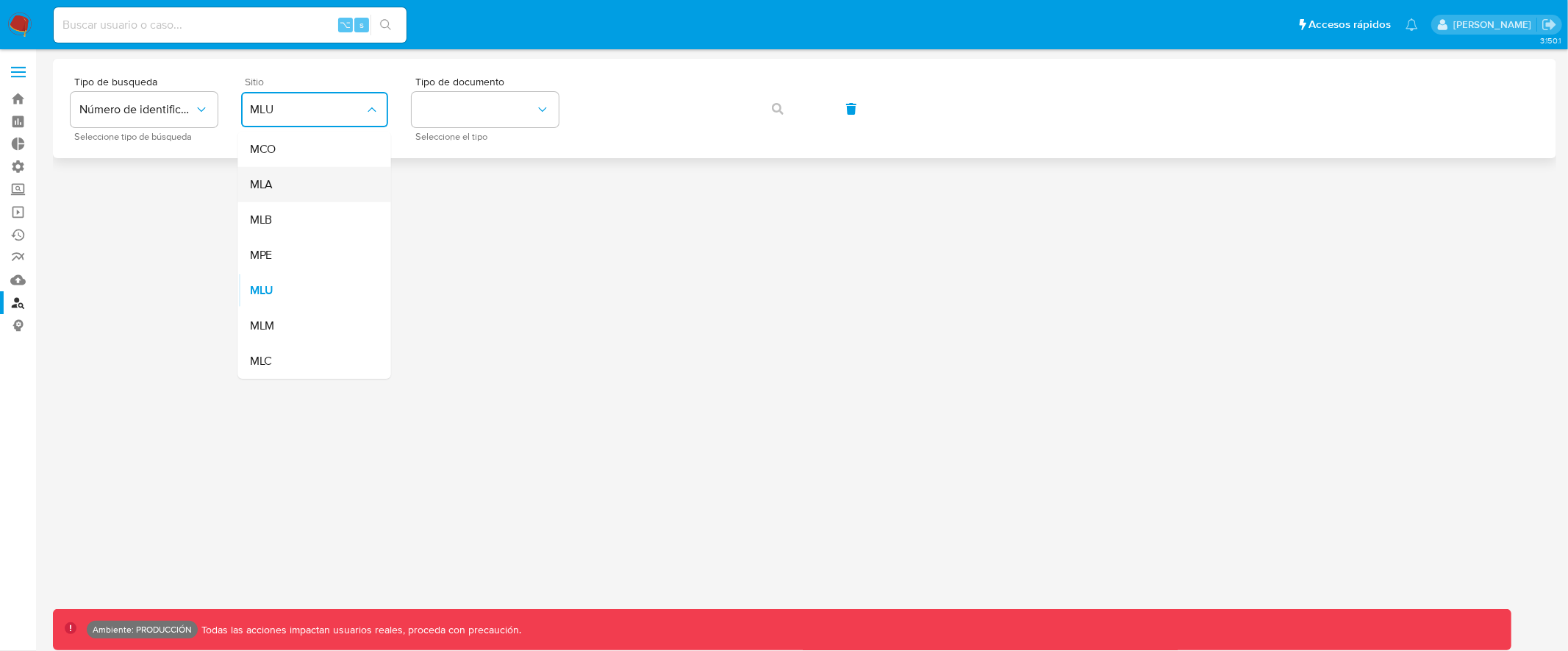
click at [308, 180] on div "MLA" at bounding box center [310, 184] width 121 height 35
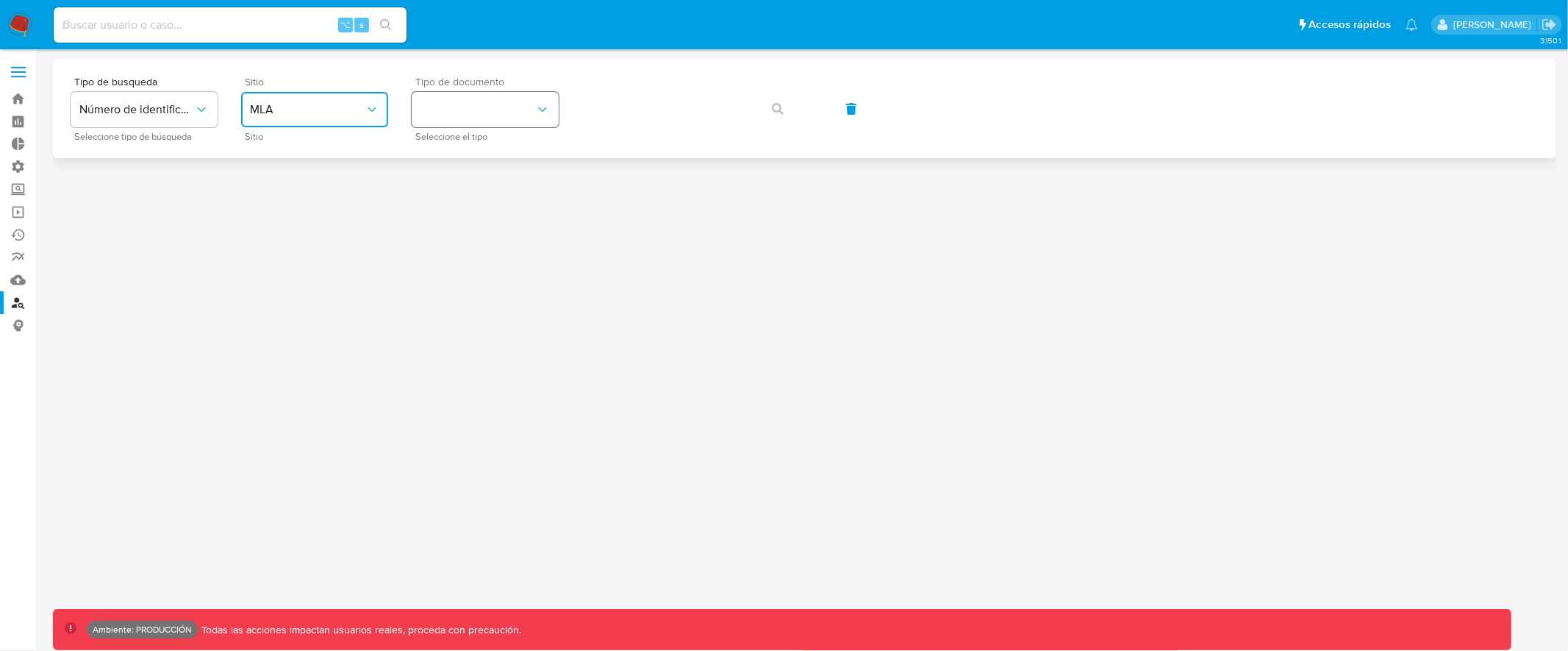
click at [425, 114] on button "identificationType" at bounding box center [485, 109] width 147 height 35
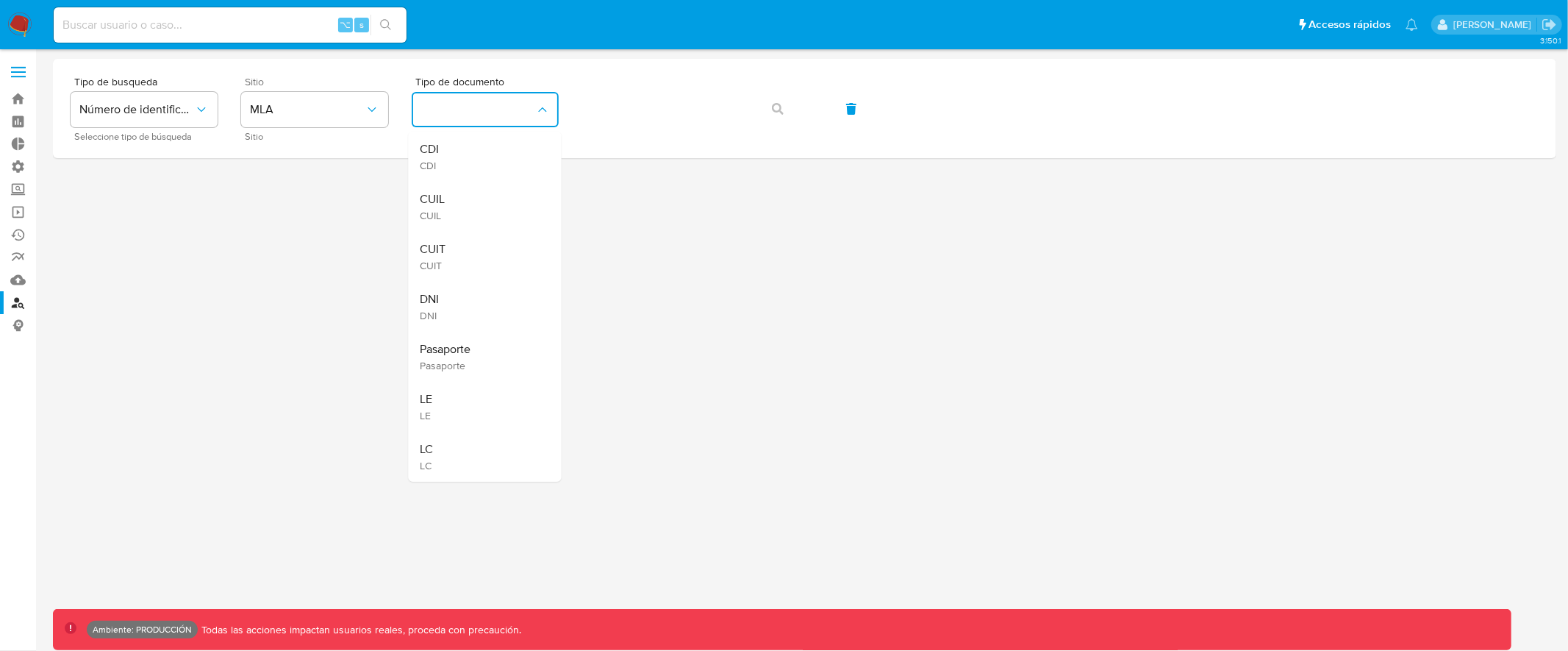
click at [21, 79] on label at bounding box center [18, 72] width 37 height 31
click at [0, 0] on input "checkbox" at bounding box center [0, 0] width 0 height 0
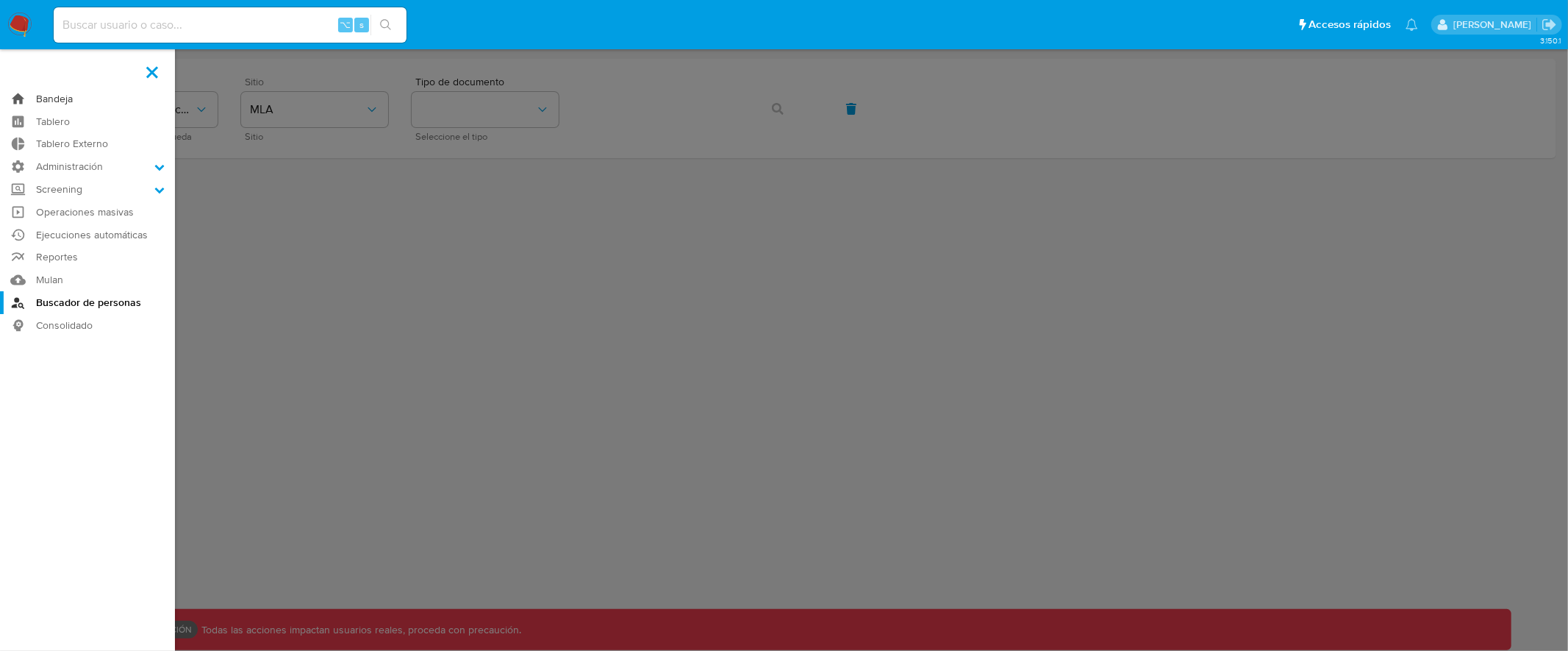
click at [61, 102] on link "Bandeja" at bounding box center [87, 98] width 175 height 23
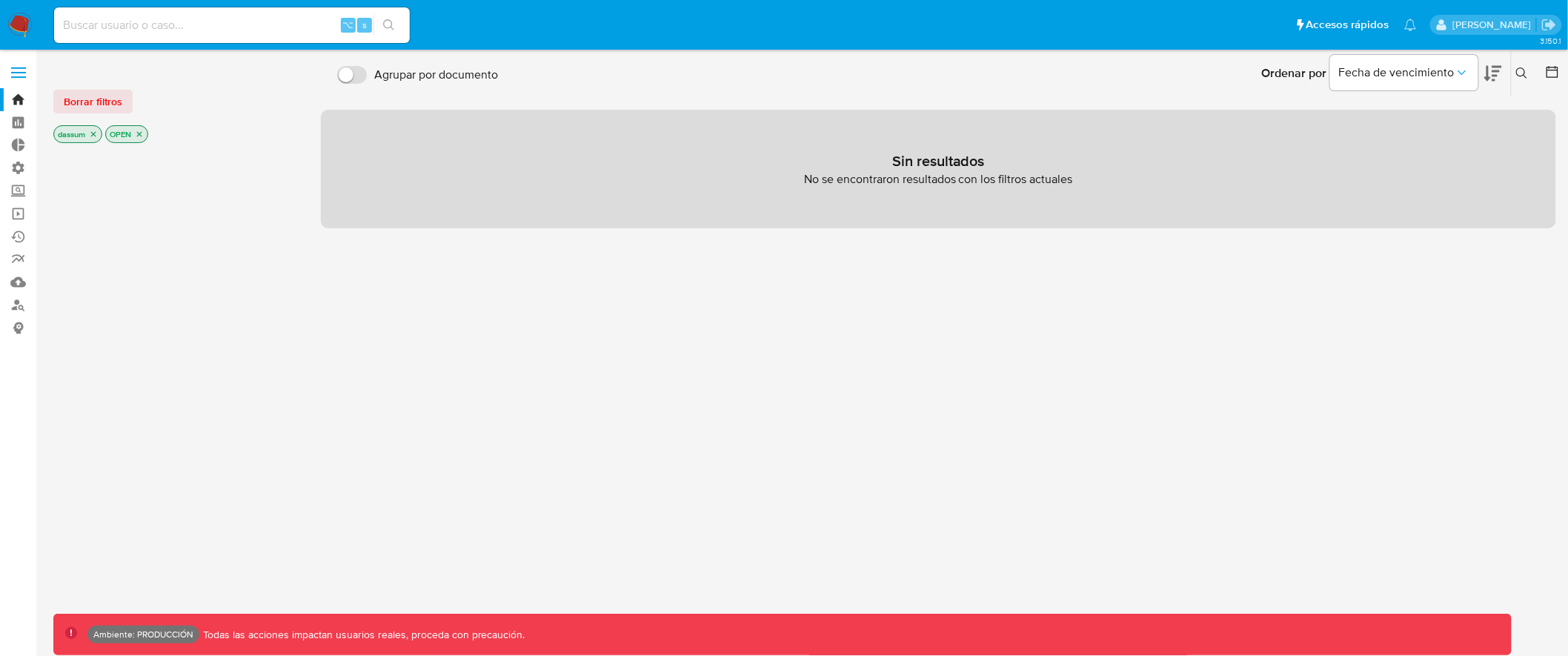
click at [94, 134] on icon "close-filter" at bounding box center [94, 134] width 5 height 5
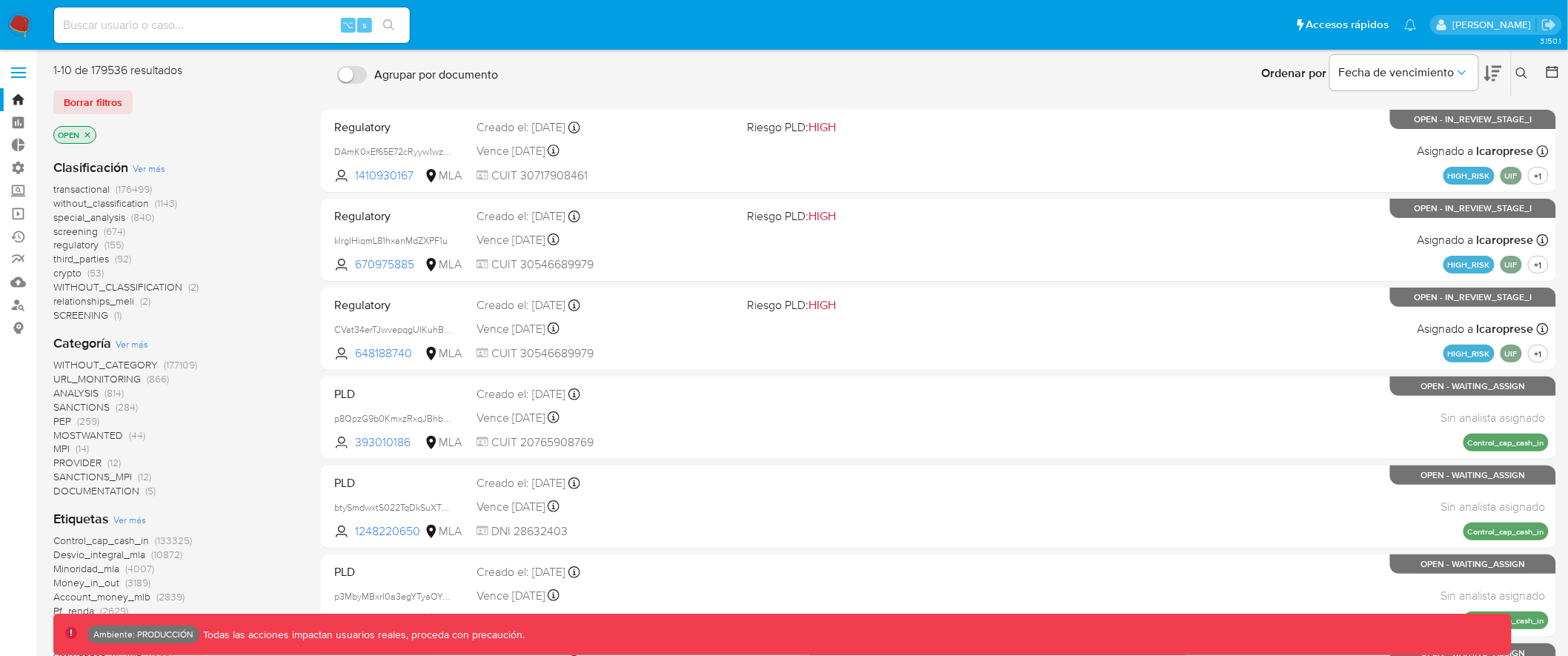
click at [89, 133] on icon "close-filter" at bounding box center [88, 134] width 5 height 5
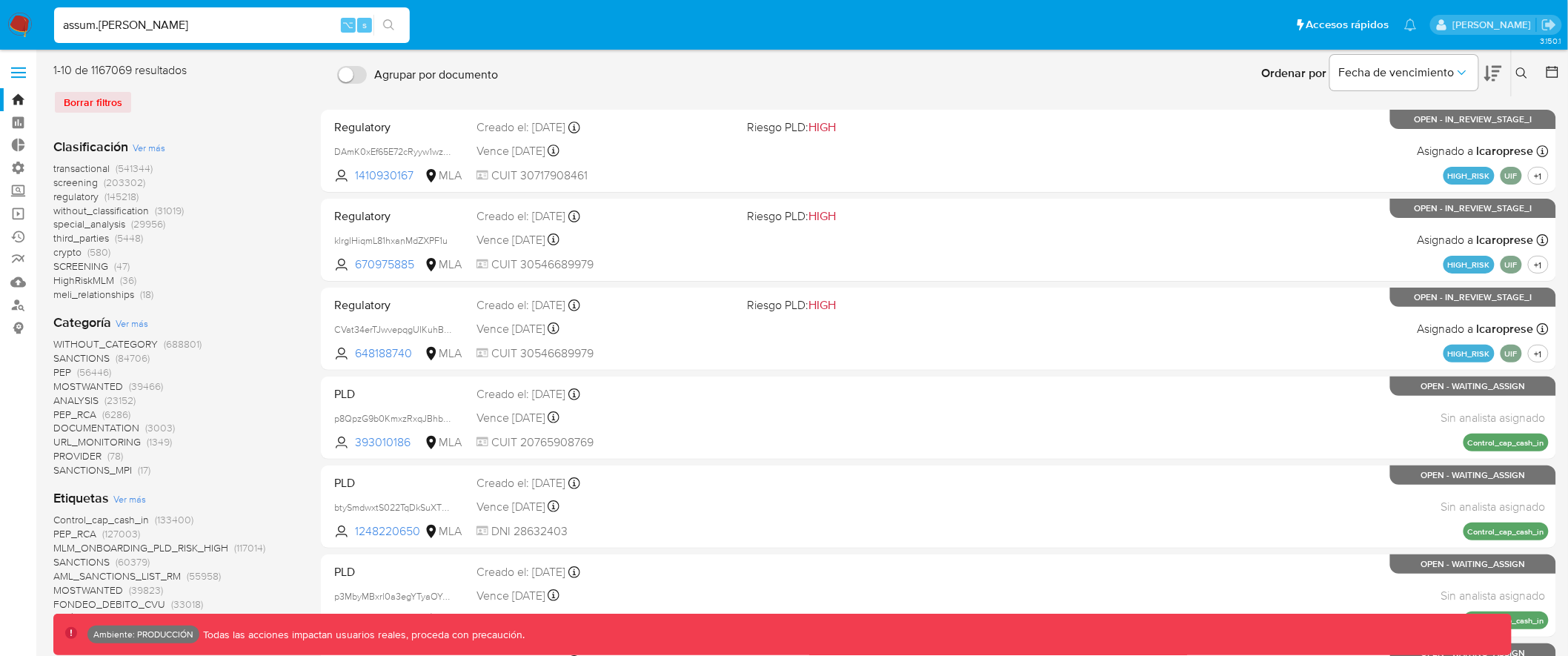
type input "assum.diego"
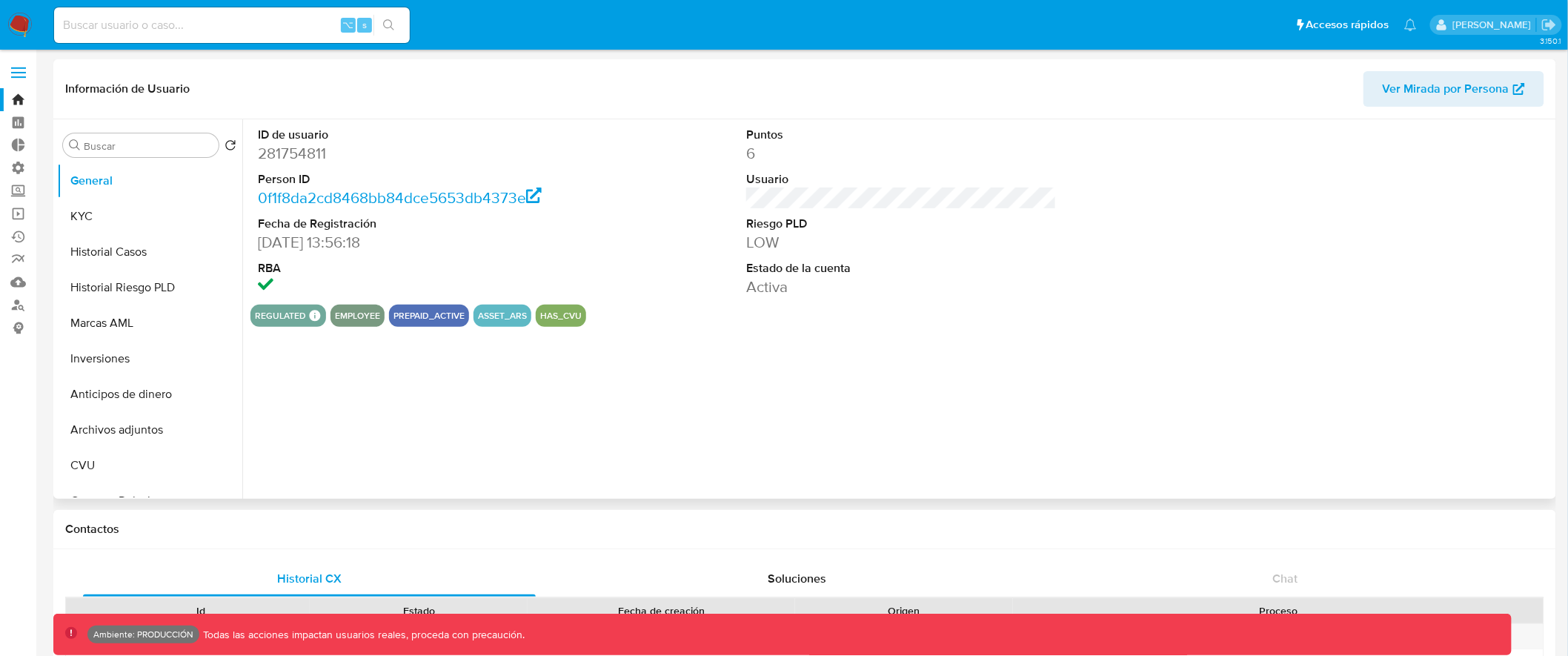
select select "10"
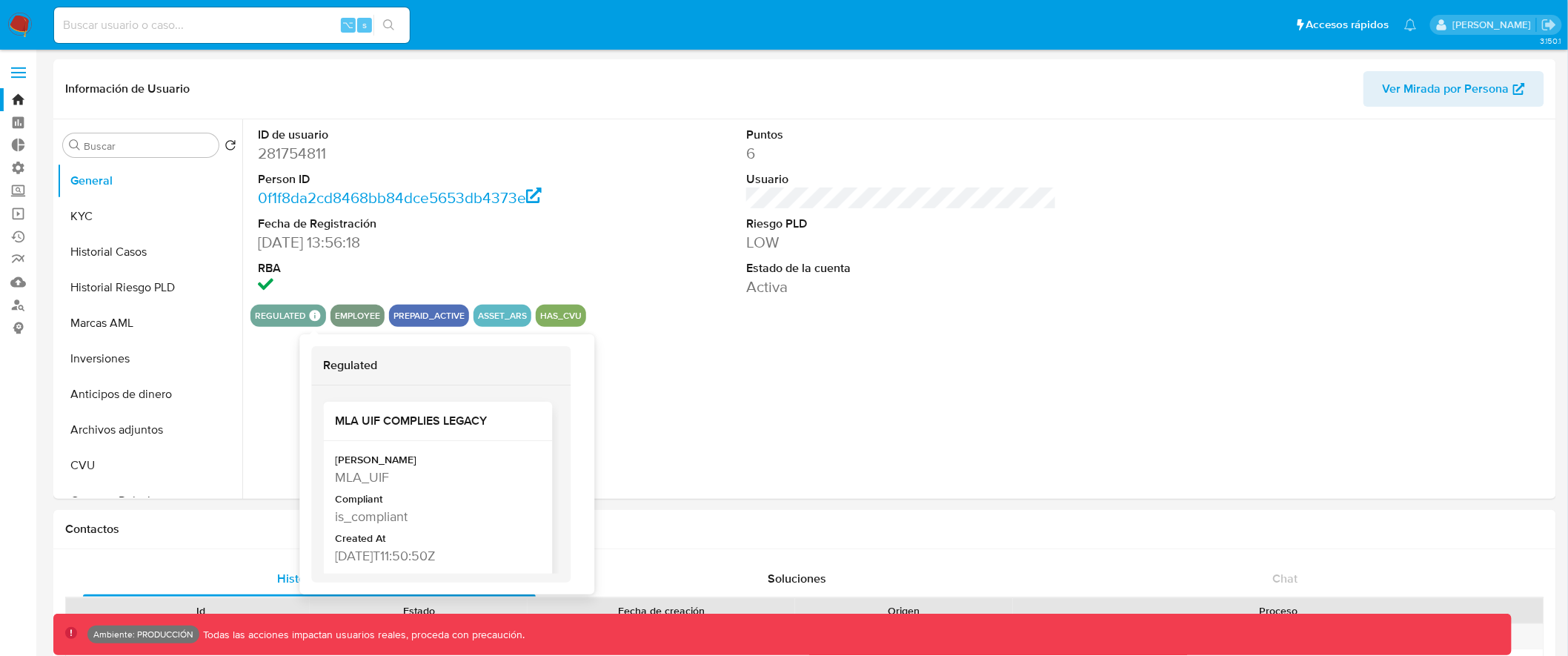
scroll to position [12, 0]
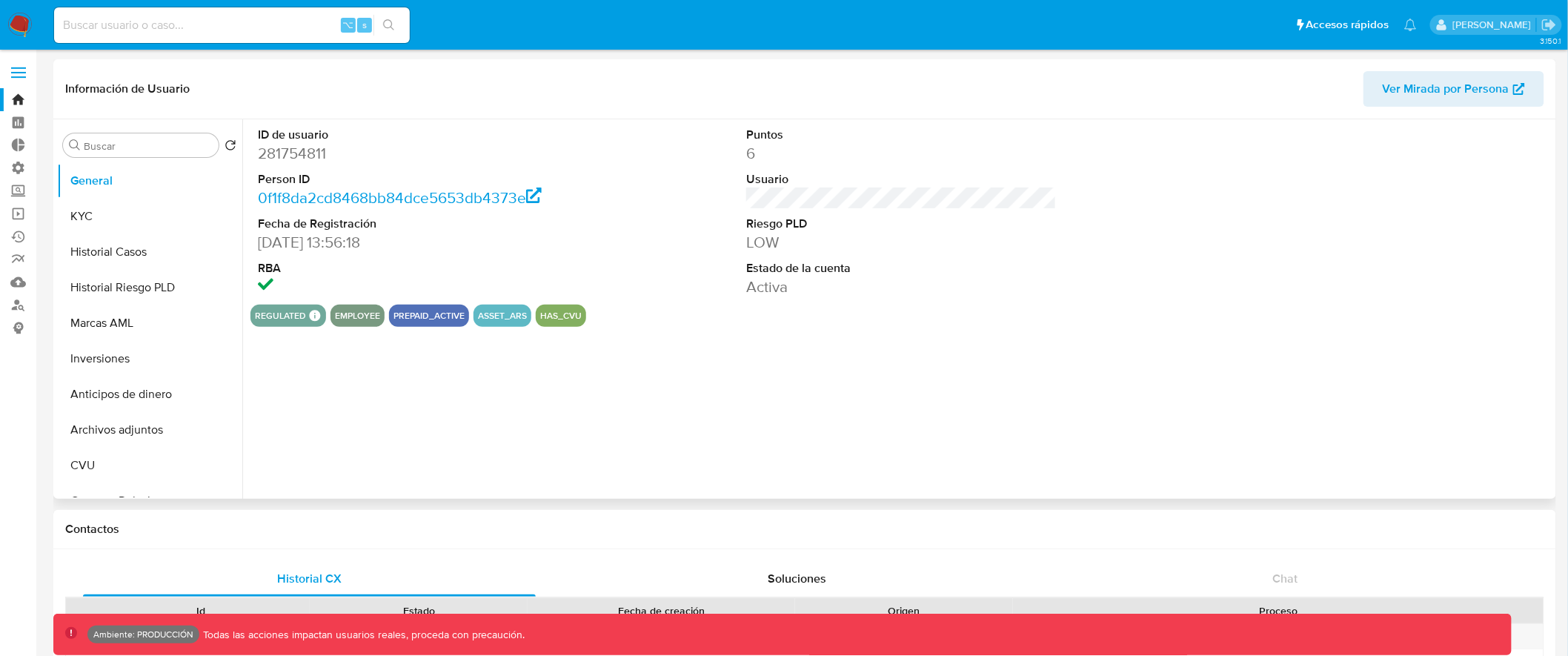
click at [687, 394] on div "ID de usuario 281754811 Person ID 0f1f8da2cd8468bb84dce5653db4373e Fecha de Reg…" at bounding box center [898, 309] width 1311 height 380
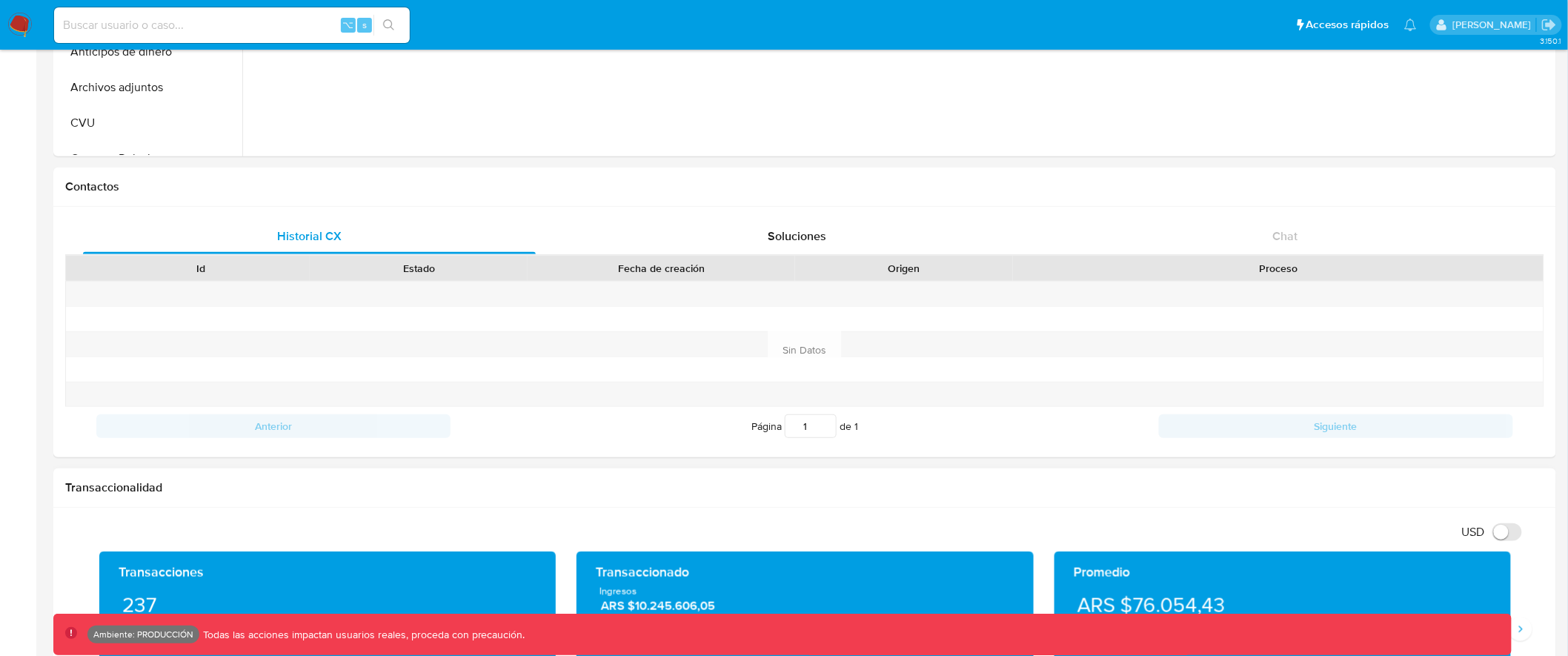
scroll to position [0, 0]
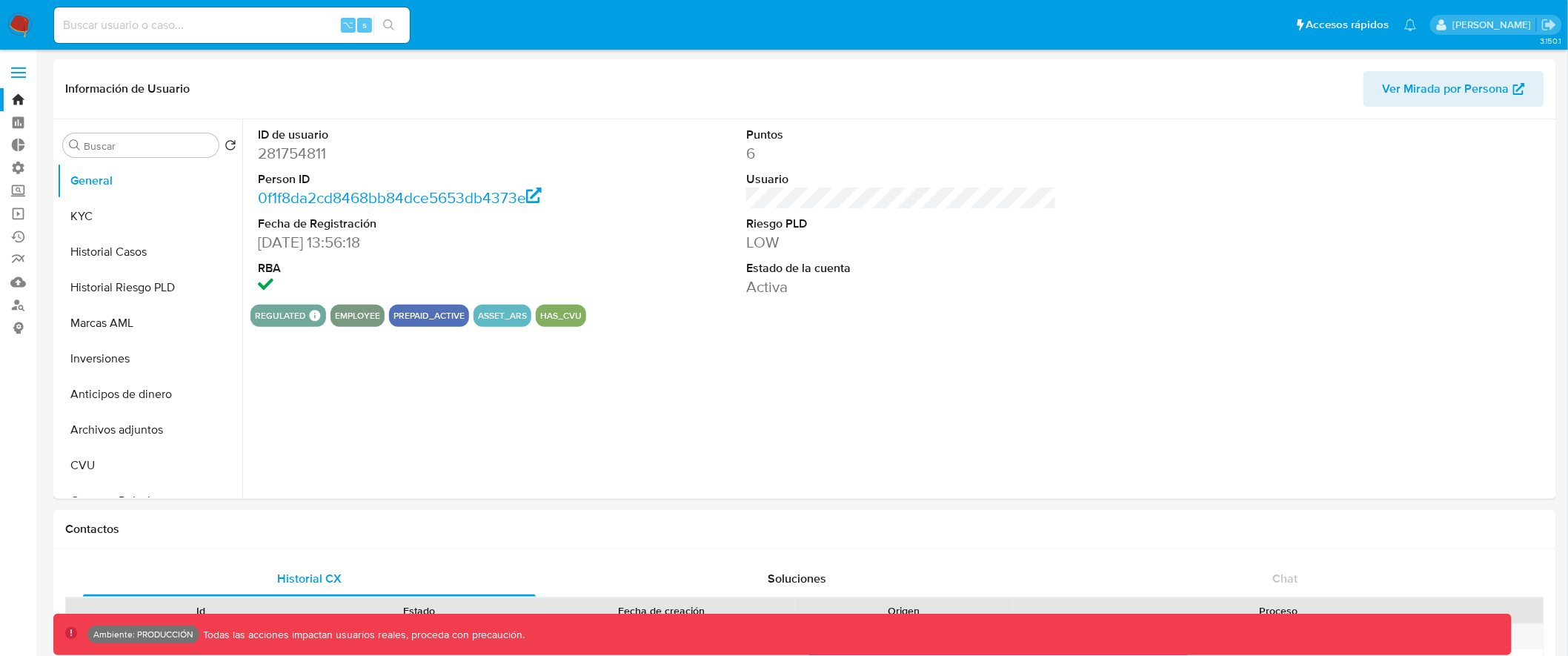
click at [248, 29] on input at bounding box center [233, 25] width 356 height 19
type input "fravega"
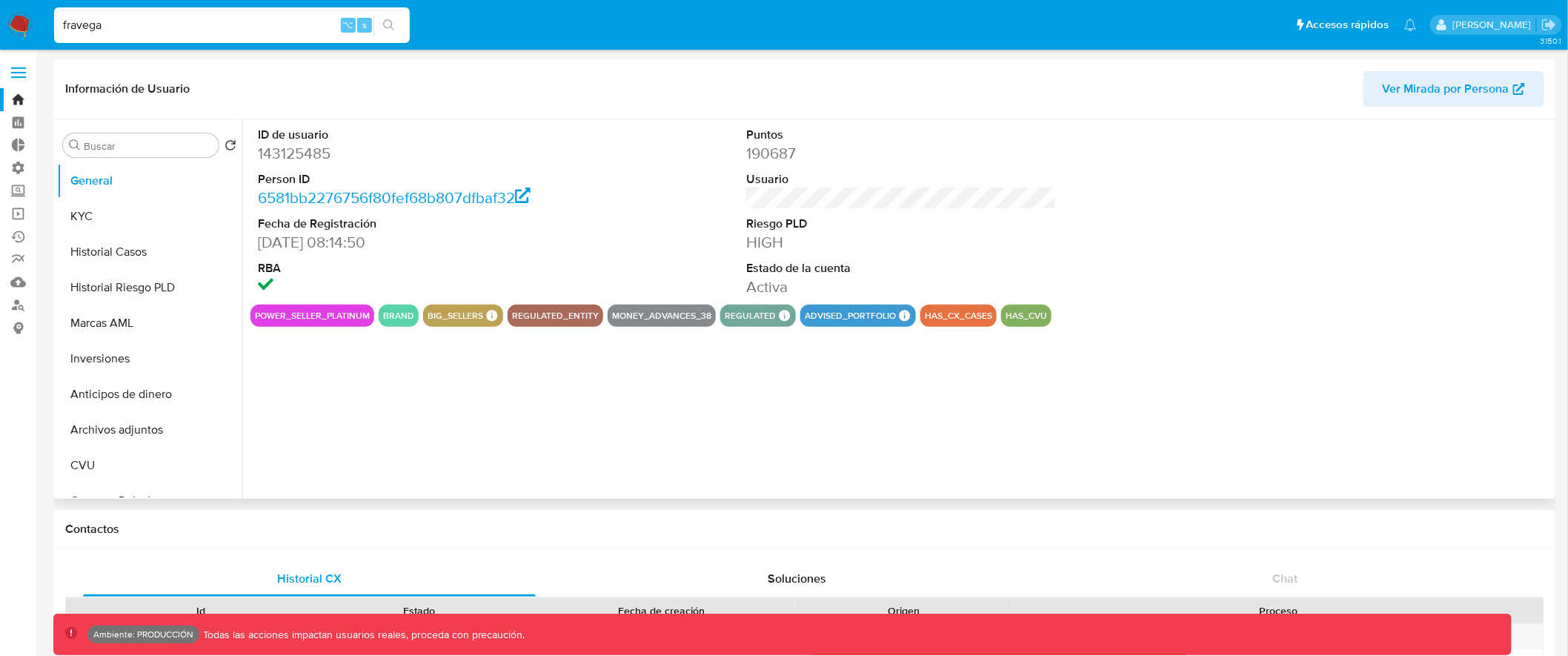
select select "10"
click at [174, 143] on input "Buscar" at bounding box center [148, 145] width 129 height 14
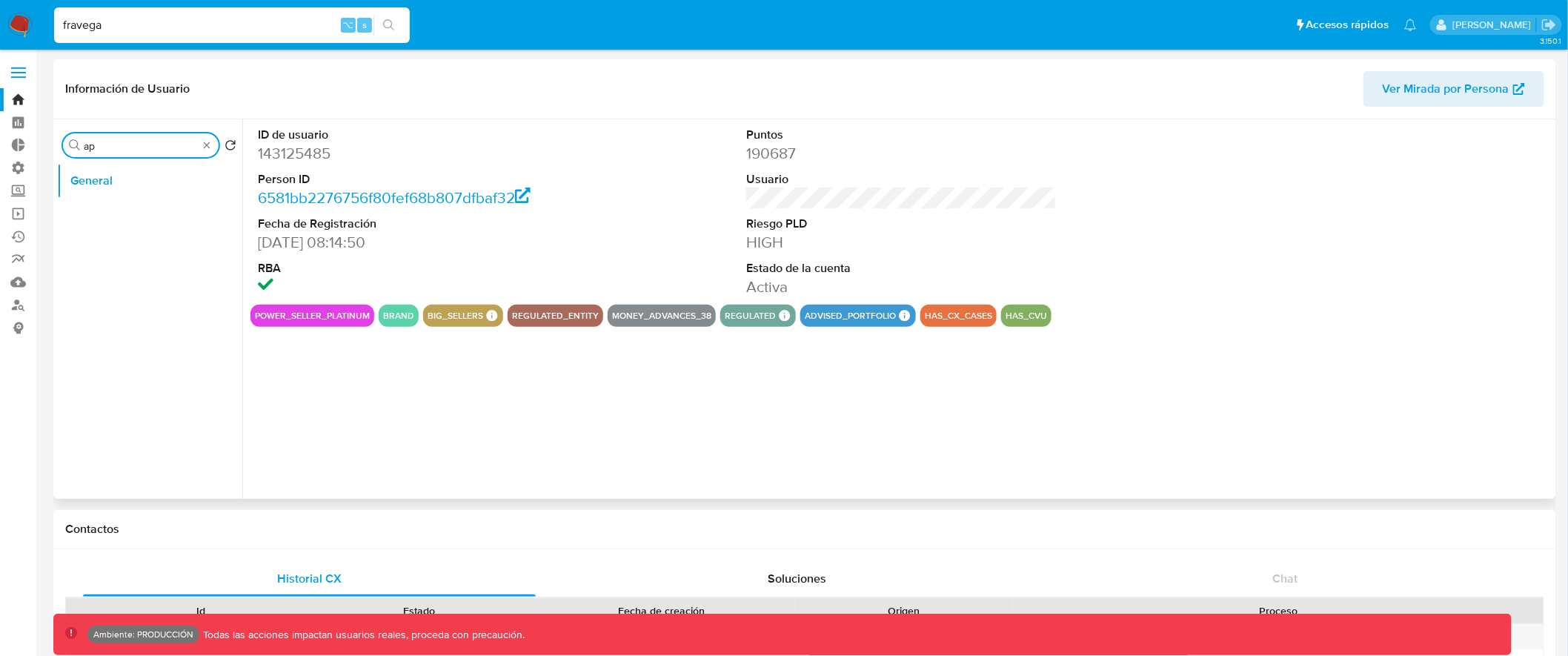
type input "a"
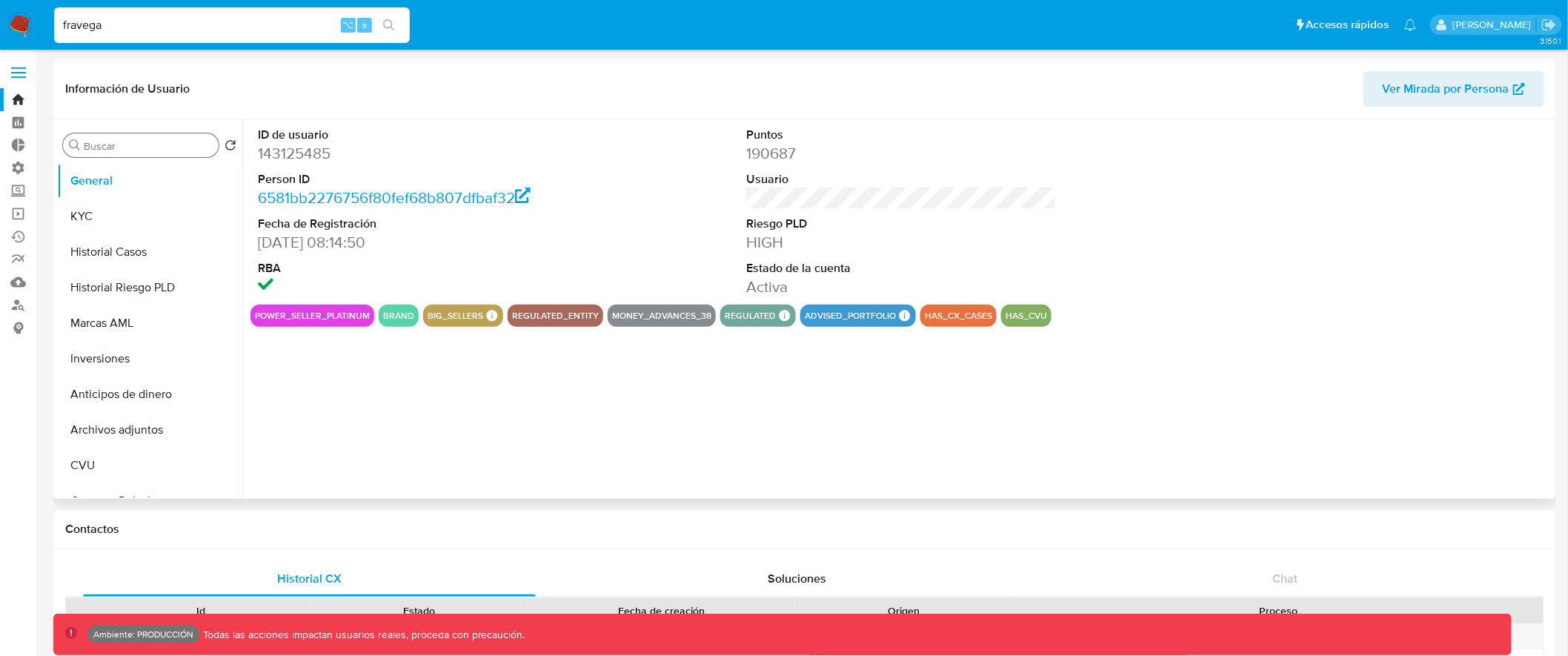
click at [119, 149] on input "Buscar" at bounding box center [148, 145] width 129 height 14
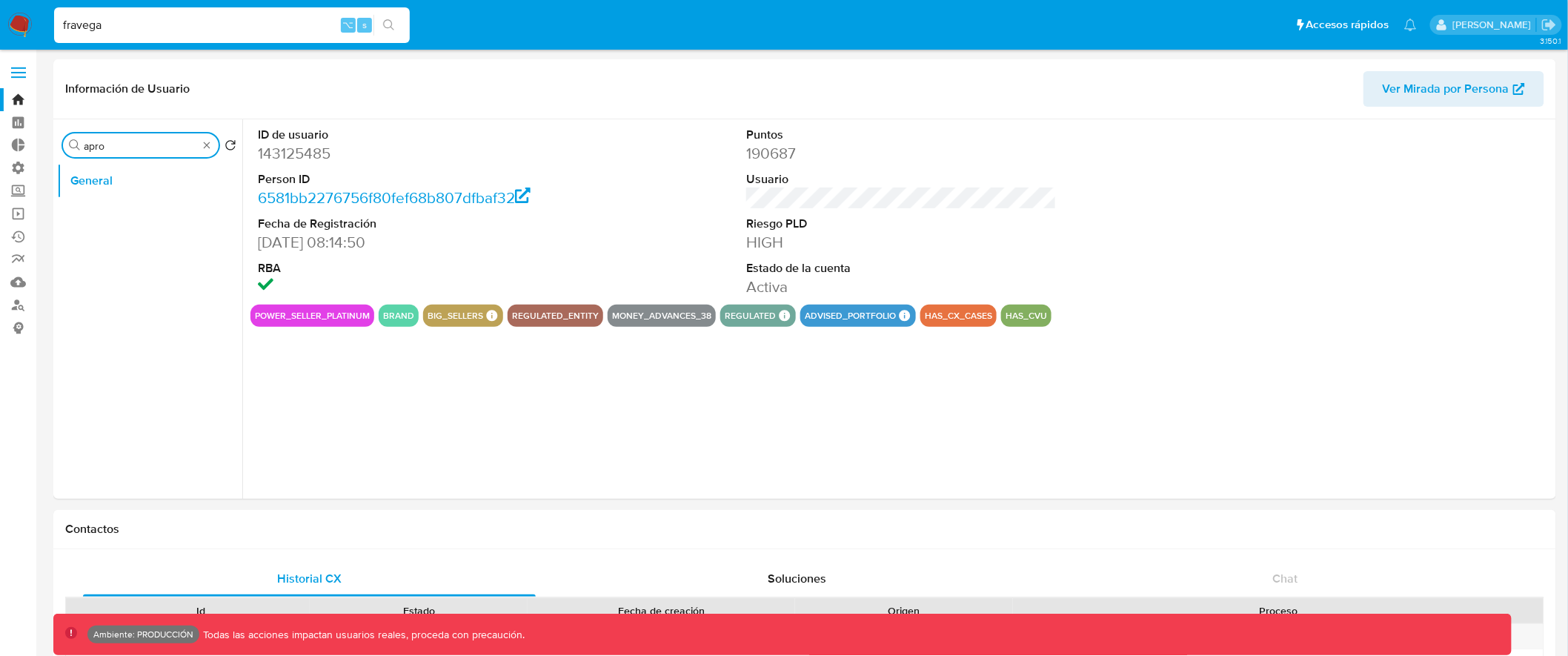
type input "apro"
click at [184, 150] on input "Buscar" at bounding box center [148, 145] width 129 height 14
click at [159, 146] on input "Buscar" at bounding box center [148, 145] width 129 height 14
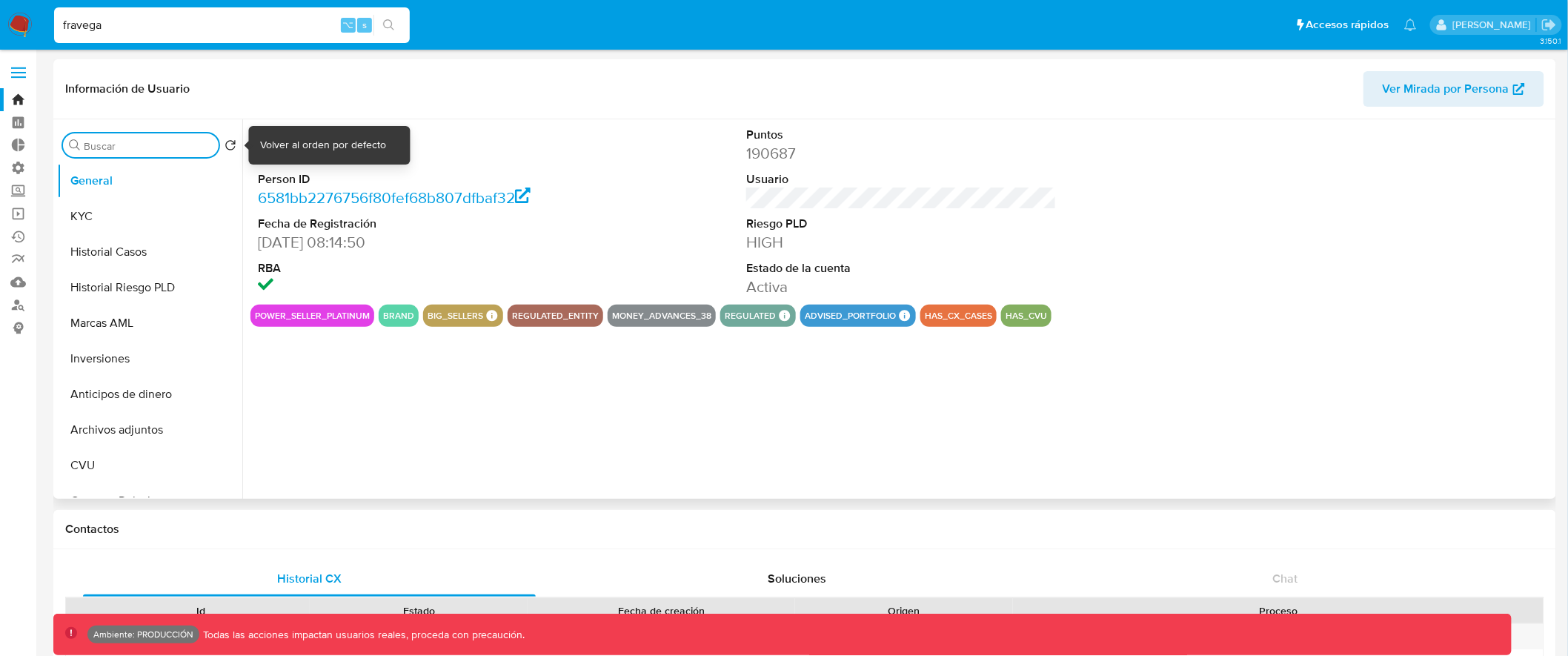
click at [229, 147] on icon "Volver al orden por defecto" at bounding box center [230, 144] width 12 height 12
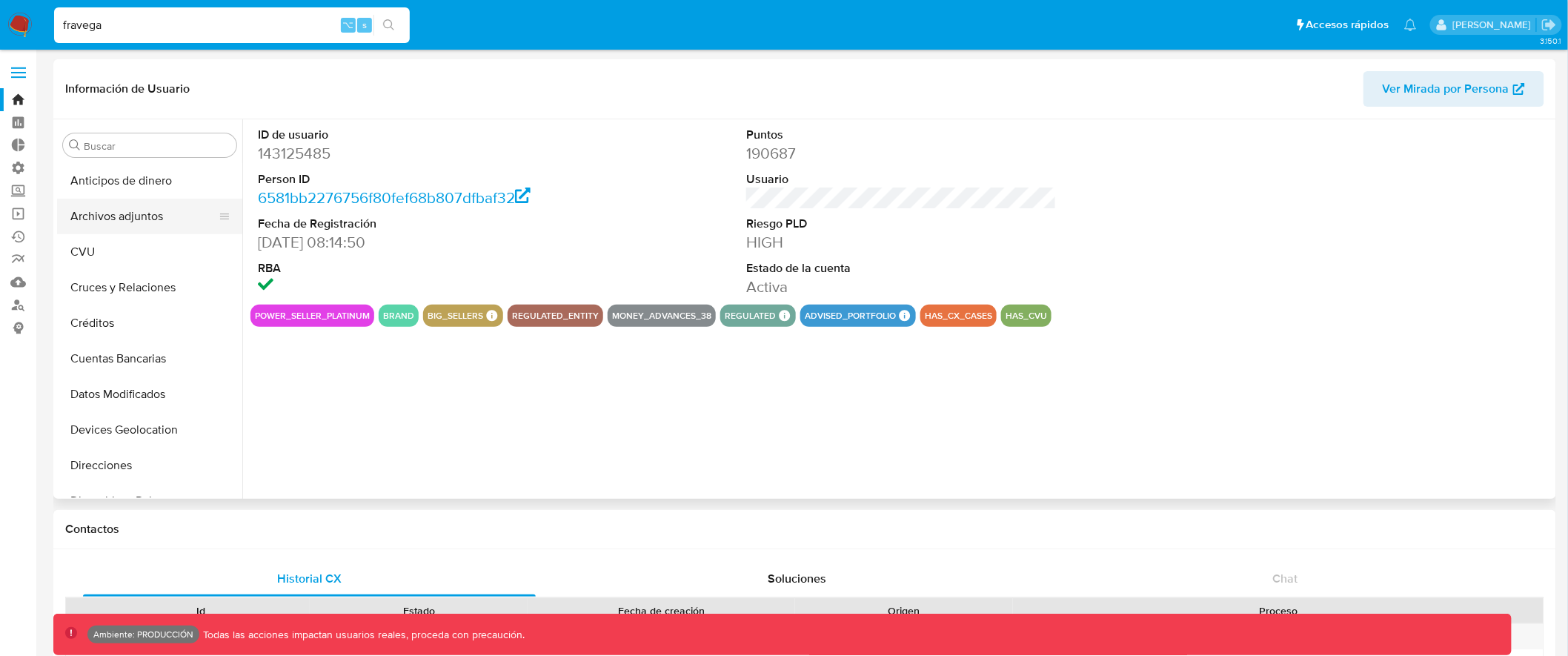
click at [154, 220] on button "Archivos adjuntos" at bounding box center [144, 216] width 174 height 35
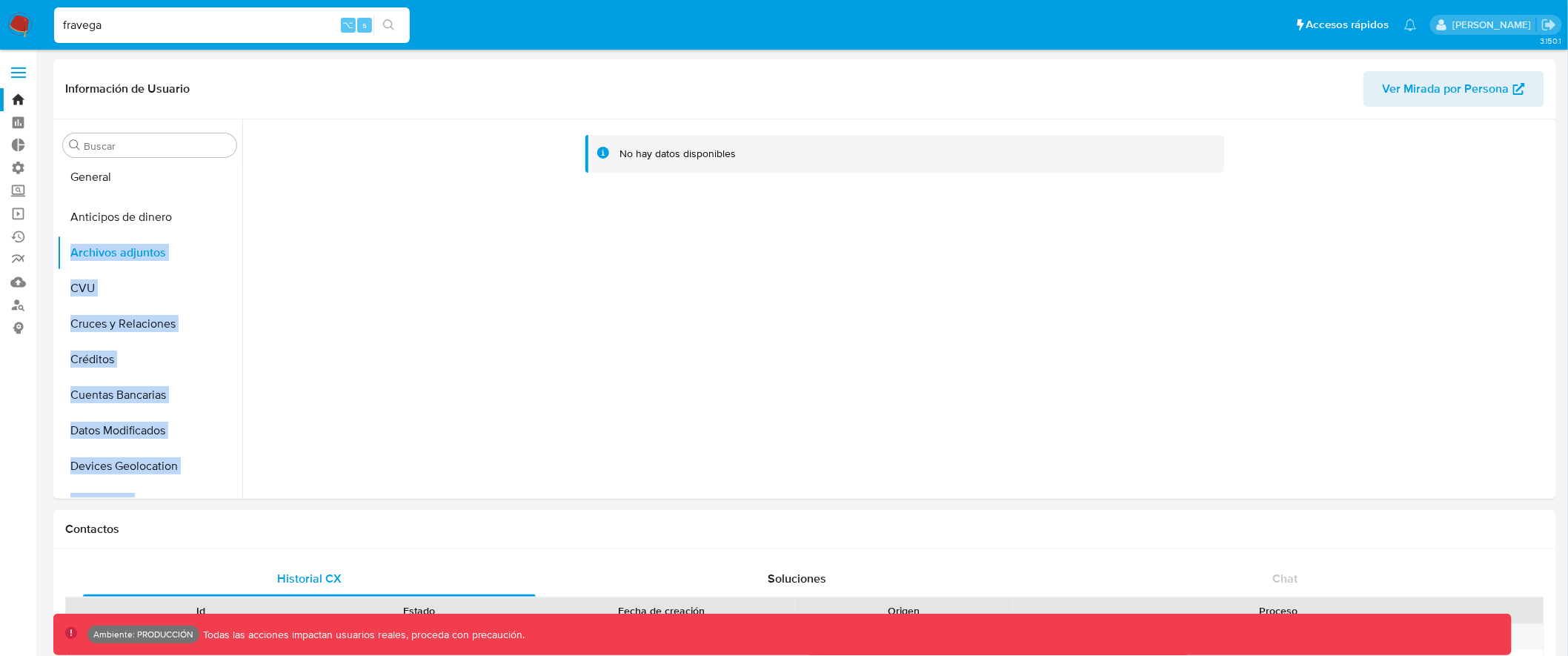
drag, startPoint x: 217, startPoint y: 411, endPoint x: 209, endPoint y: 178, distance: 233.1
click at [209, 178] on ul "Anticipos de dinero Archivos adjuntos CVU Cruces y Relaciones Créditos Cuentas …" at bounding box center [150, 330] width 185 height 334
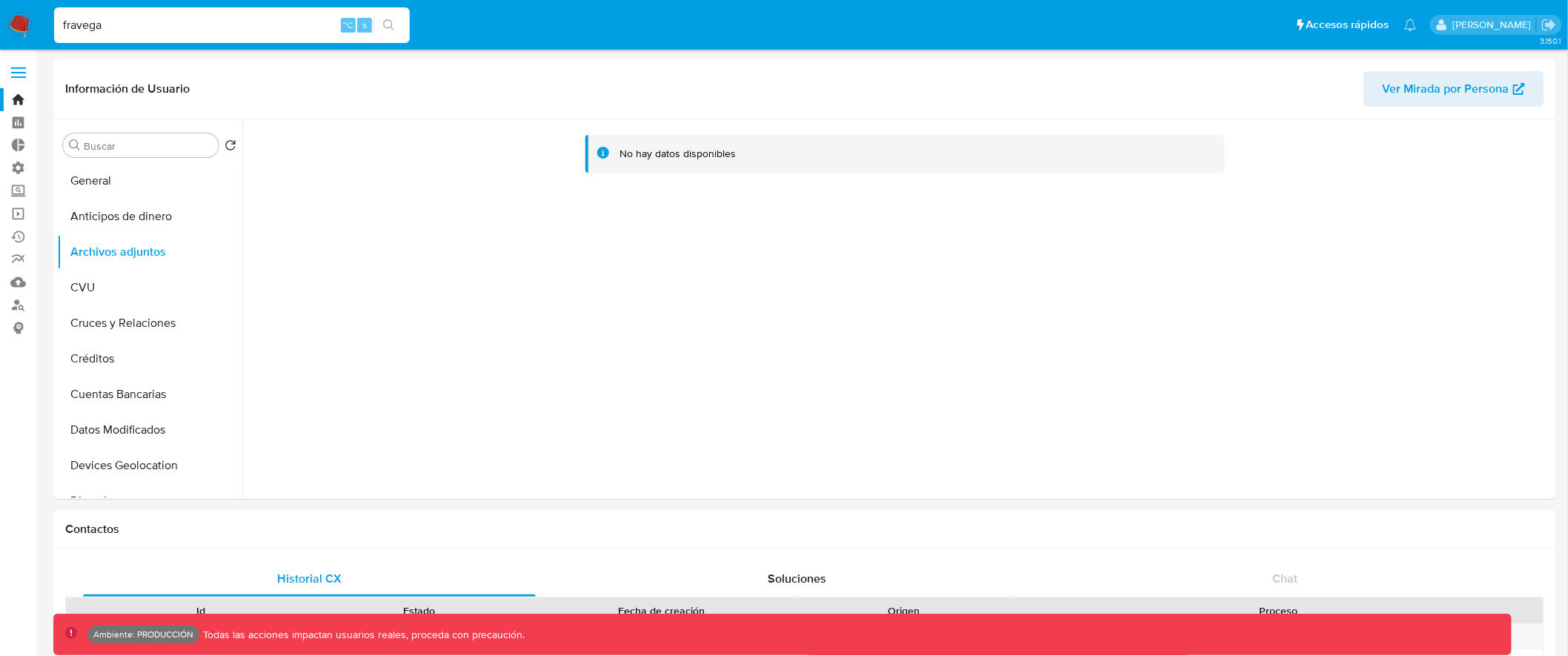
click at [355, 133] on div "No hay datos disponibles" at bounding box center [901, 150] width 1278 height 38
click at [147, 432] on button "Datos Modificados" at bounding box center [144, 426] width 174 height 35
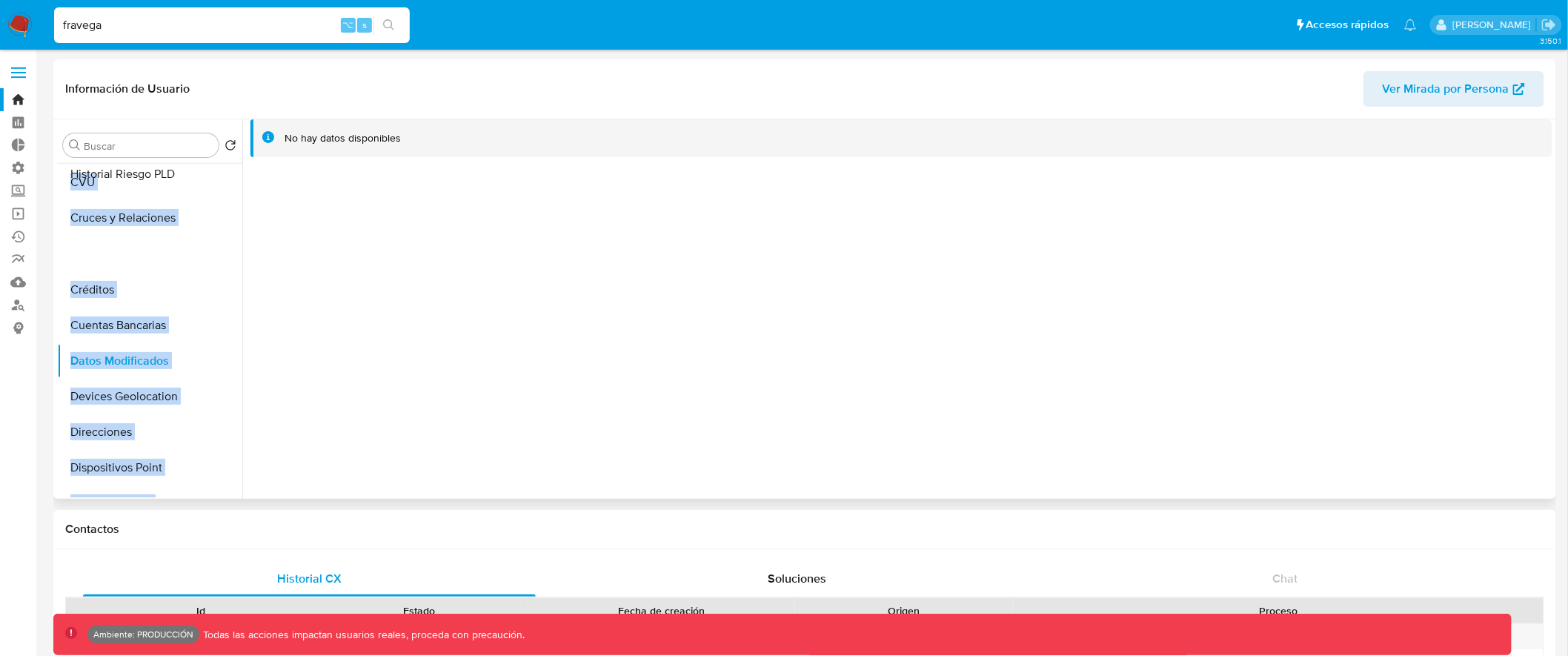
scroll to position [0, 0]
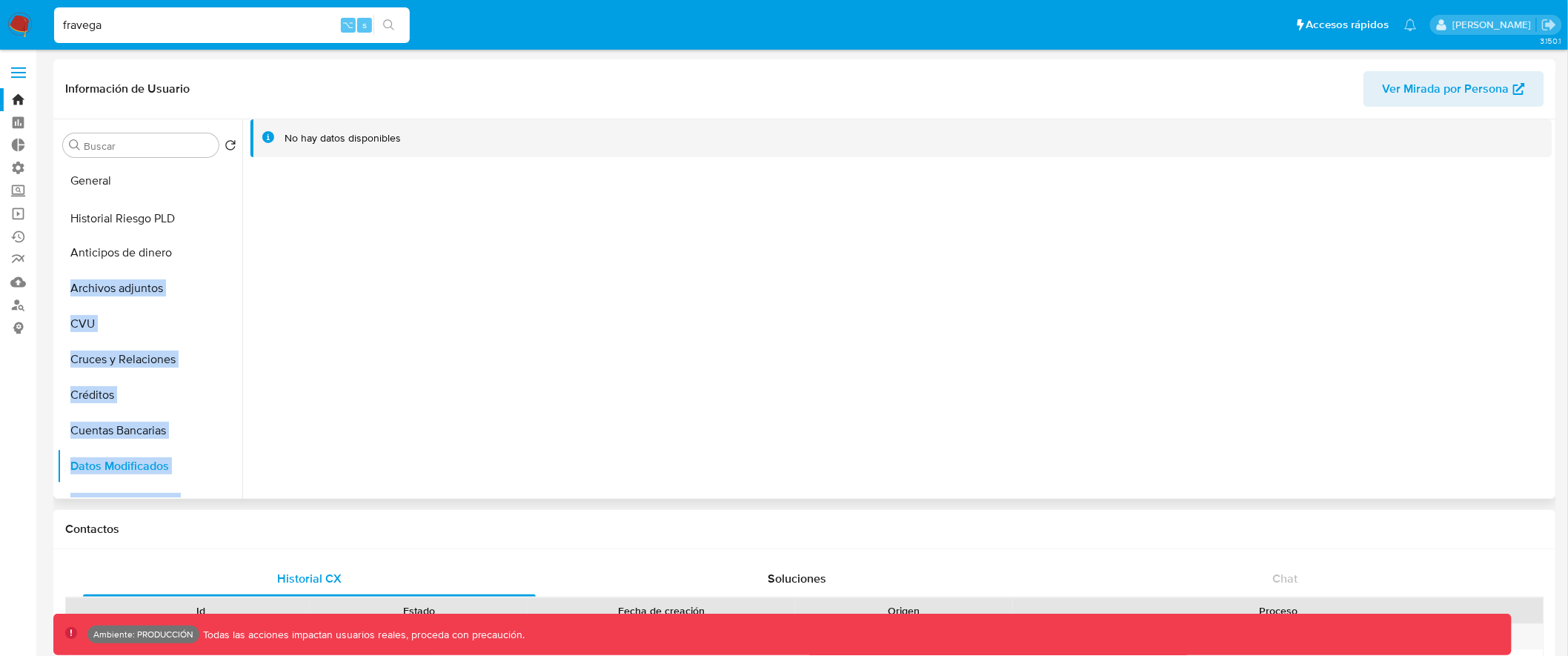
drag, startPoint x: 218, startPoint y: 431, endPoint x: 221, endPoint y: 220, distance: 211.0
click at [221, 220] on ul "General Anticipos de dinero Archivos adjuntos CVU Cruces y Relaciones Créditos …" at bounding box center [150, 330] width 185 height 334
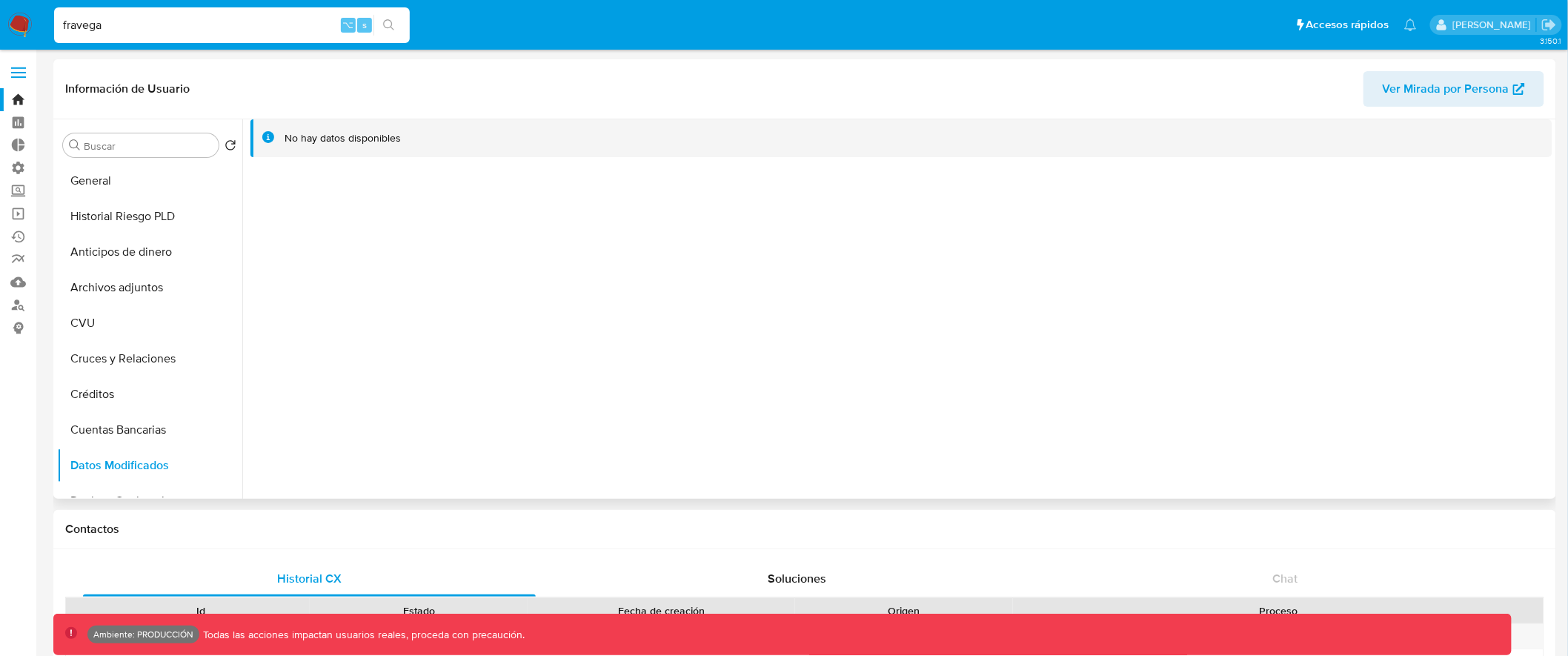
click at [365, 298] on div "No hay datos disponibles" at bounding box center [898, 309] width 1311 height 380
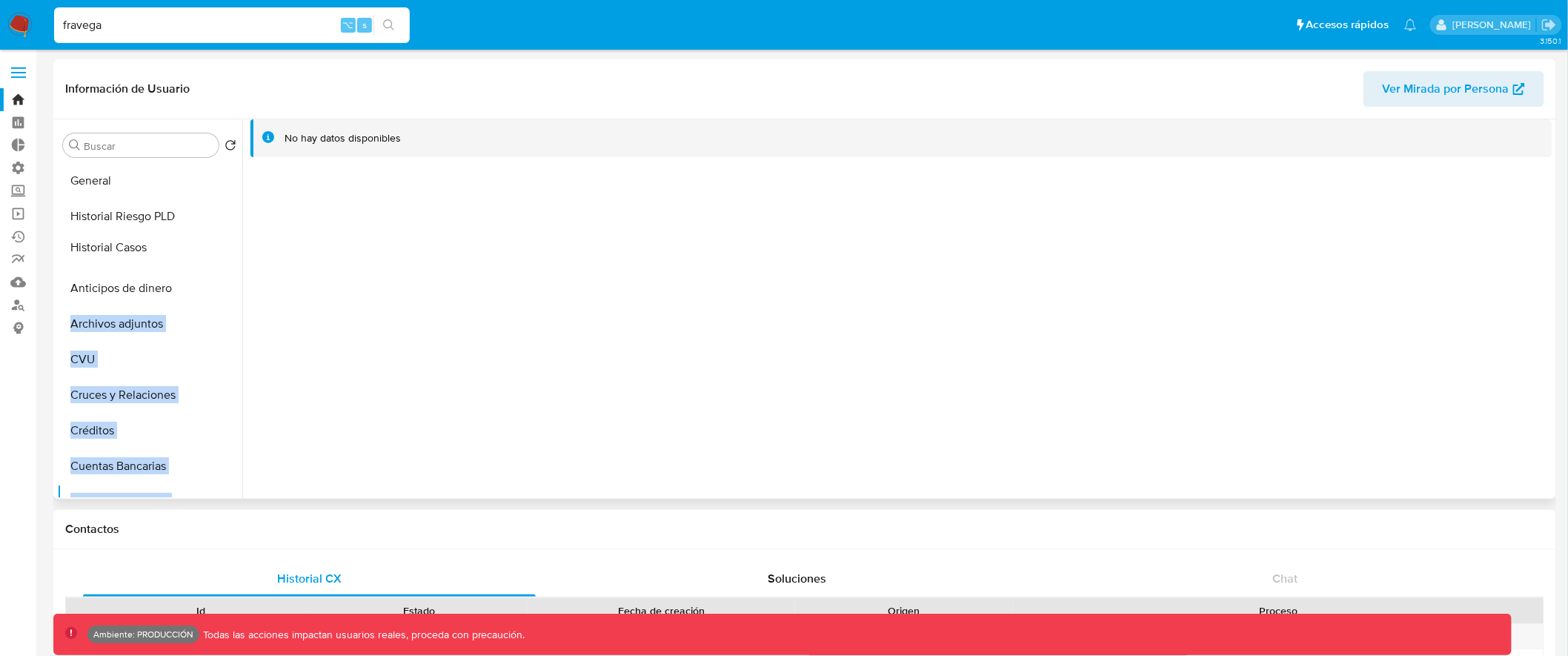
drag, startPoint x: 223, startPoint y: 265, endPoint x: 219, endPoint y: 247, distance: 18.4
click at [219, 247] on ul "General Historial Riesgo PLD Anticipos de dinero Archivos adjuntos CVU Cruces y…" at bounding box center [150, 330] width 185 height 334
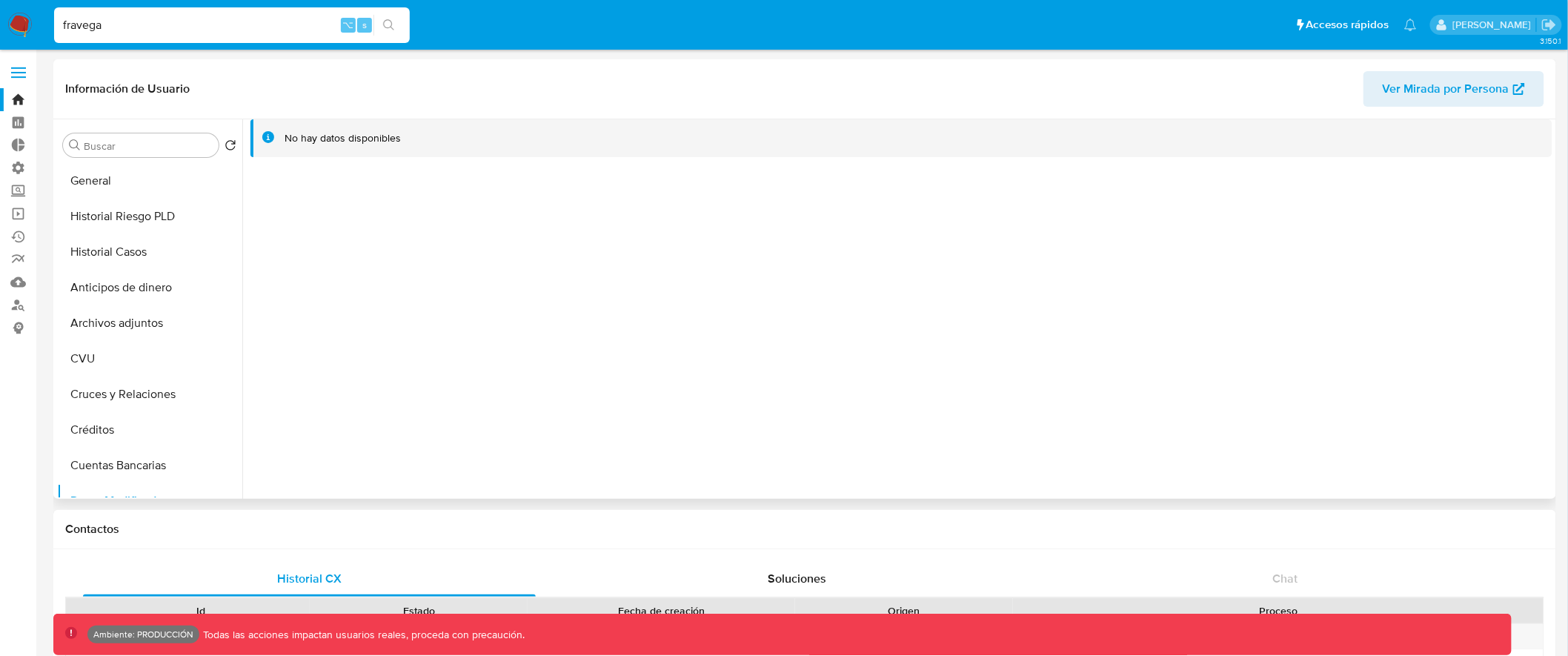
click at [409, 240] on div "No hay datos disponibles" at bounding box center [898, 309] width 1311 height 380
click at [15, 22] on img at bounding box center [20, 25] width 25 height 25
